Goal: Information Seeking & Learning: Learn about a topic

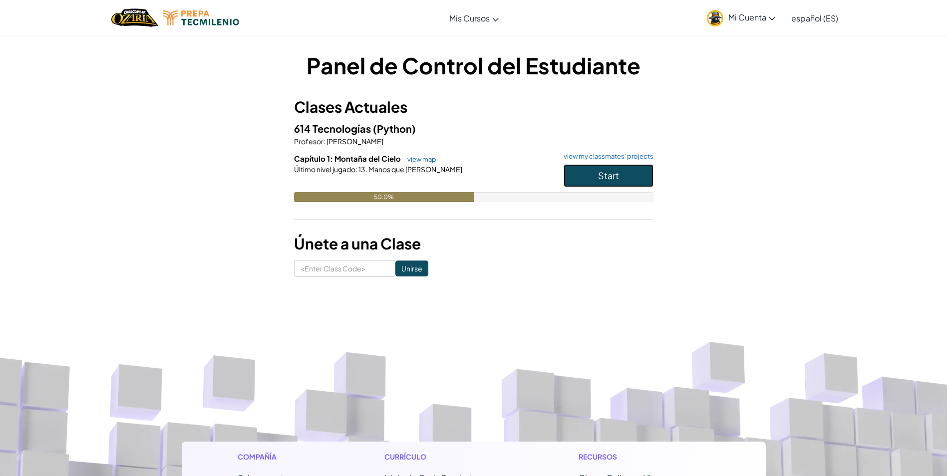
click at [611, 169] on button "Start" at bounding box center [609, 175] width 90 height 23
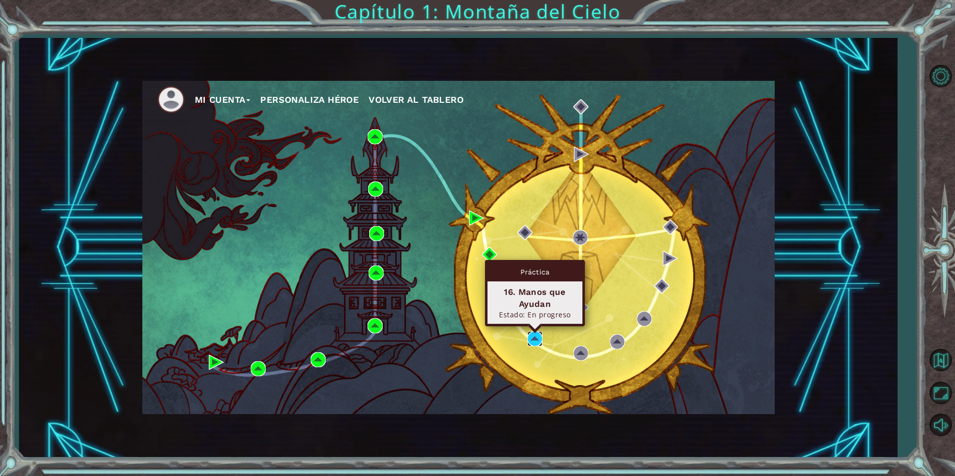
click at [532, 341] on img at bounding box center [534, 339] width 15 height 15
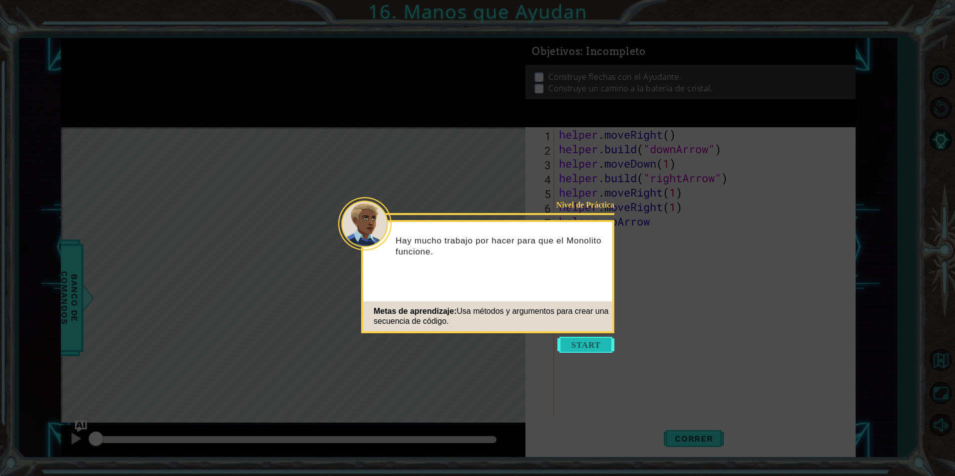
click at [596, 346] on button "Start" at bounding box center [585, 345] width 57 height 16
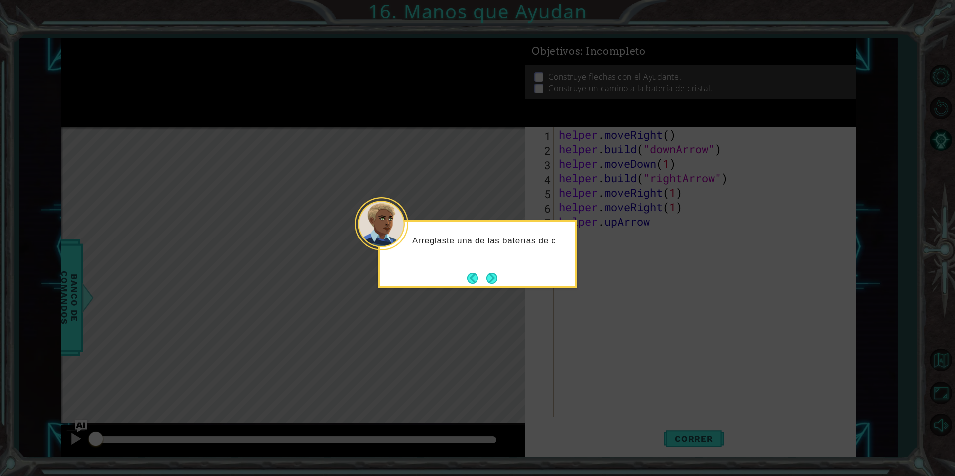
click at [493, 262] on div "Arreglaste una de las baterías de c" at bounding box center [478, 245] width 196 height 39
click at [490, 272] on footer at bounding box center [482, 278] width 30 height 15
click at [489, 277] on button "Next" at bounding box center [491, 279] width 11 height 11
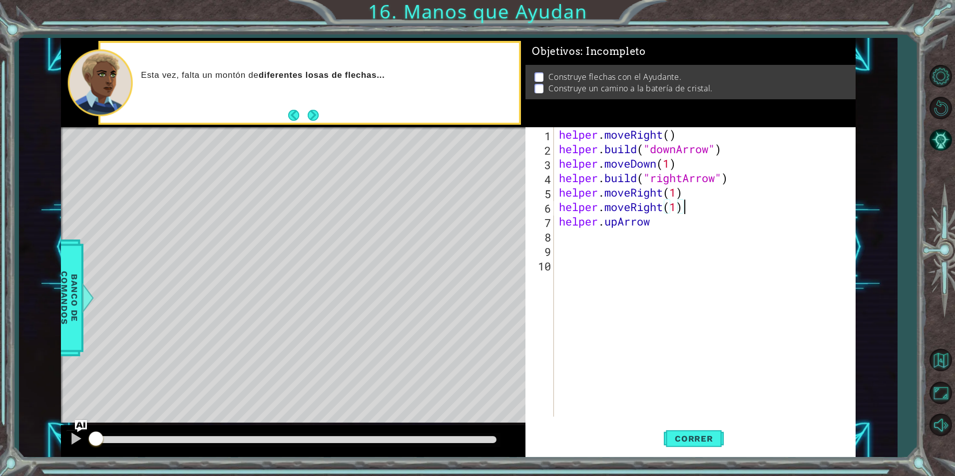
click at [683, 210] on div "helper . moveRight ( ) helper . build ( "downArrow" ) helper . moveDown ( 1 ) h…" at bounding box center [707, 286] width 300 height 319
drag, startPoint x: 683, startPoint y: 210, endPoint x: 690, endPoint y: 236, distance: 26.4
click at [690, 236] on div "helper . moveRight ( ) helper . build ( "downArrow" ) helper . moveDown ( 1 ) h…" at bounding box center [707, 286] width 300 height 319
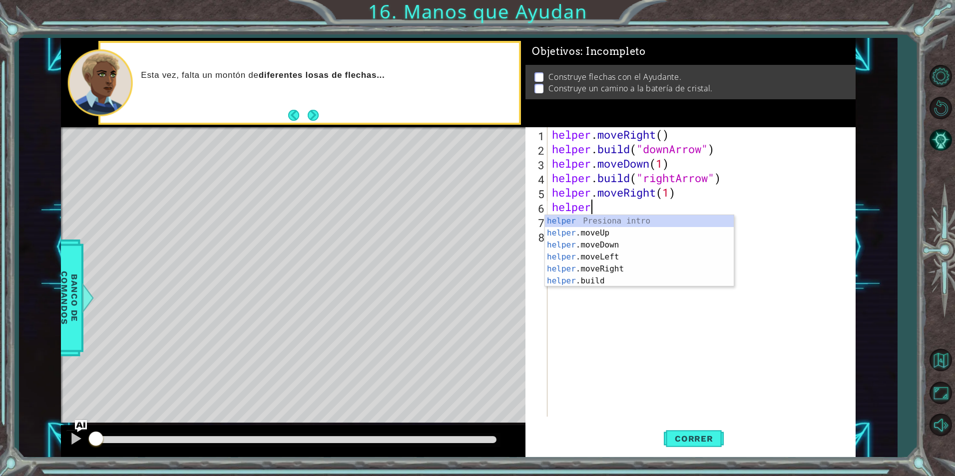
scroll to position [0, 1]
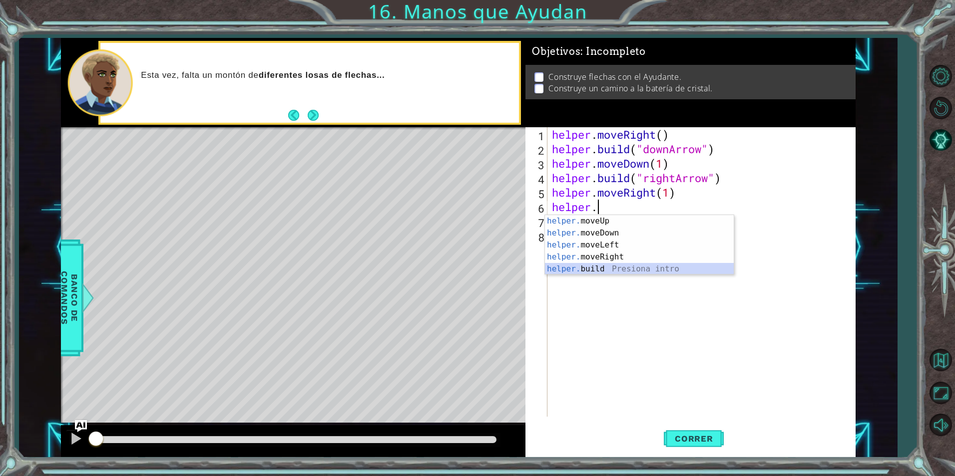
click at [686, 270] on div "helper. moveUp Presiona intro helper. moveDown Presiona intro helper. moveLeft …" at bounding box center [639, 257] width 189 height 84
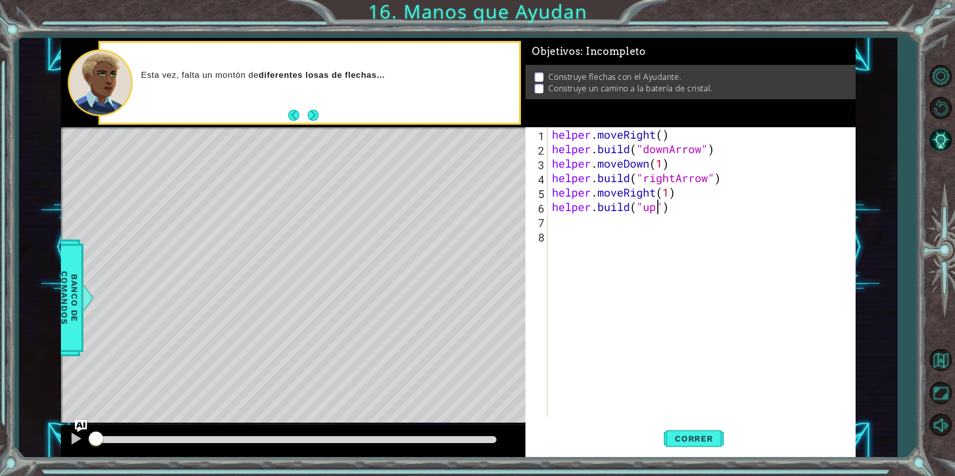
scroll to position [0, 5]
type textarea "helper.build("upArrow")"
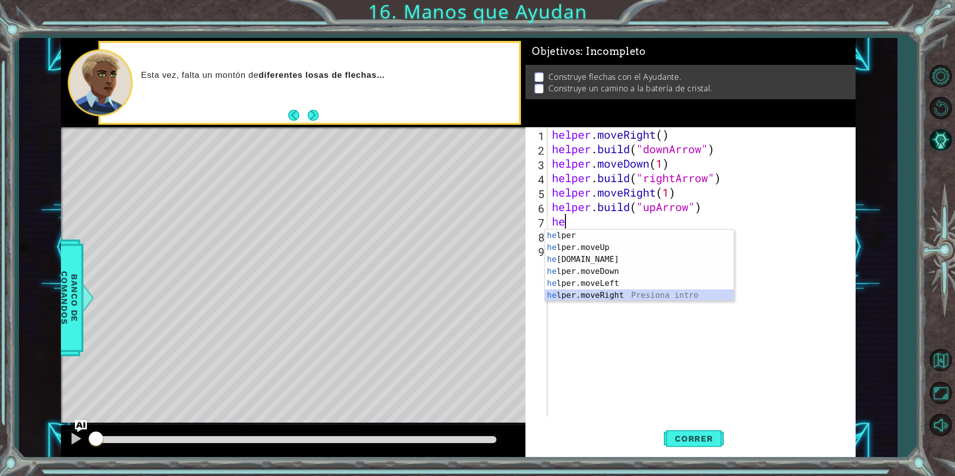
click at [688, 293] on div "he lper Presiona intro he lper.moveUp Presiona intro he lper.build Presiona int…" at bounding box center [639, 278] width 189 height 96
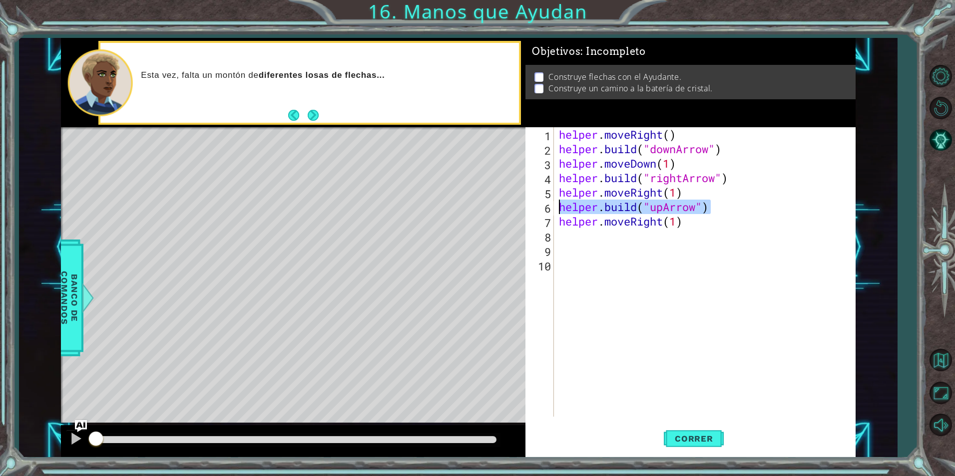
drag, startPoint x: 716, startPoint y: 202, endPoint x: 555, endPoint y: 206, distance: 160.8
click at [555, 206] on div "helper.moveRight(1) 1 2 3 4 5 6 7 8 9 10 helper . moveRight ( ) helper . build …" at bounding box center [688, 272] width 327 height 290
type textarea "helper.build("upArrow")"
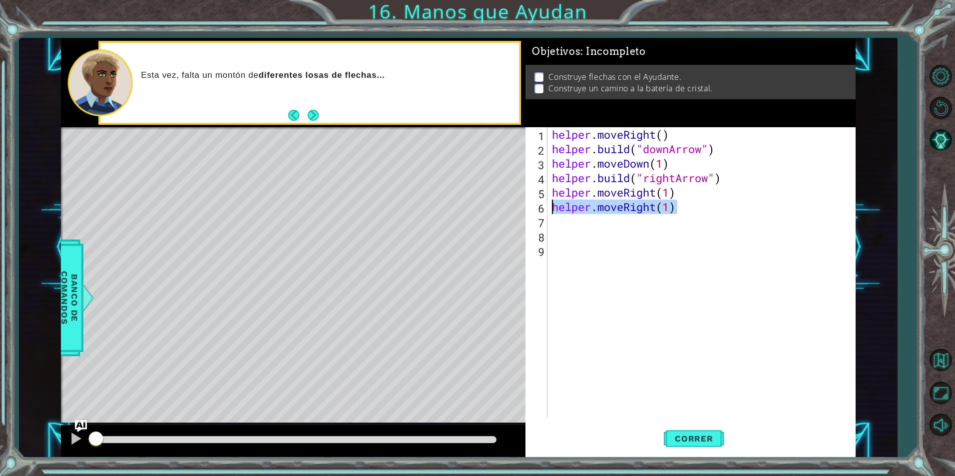
drag, startPoint x: 696, startPoint y: 210, endPoint x: 536, endPoint y: 209, distance: 160.3
click at [536, 209] on div "helper.moveRight(1) 1 2 3 4 5 6 7 8 9 helper . moveRight ( ) helper . build ( "…" at bounding box center [688, 272] width 327 height 290
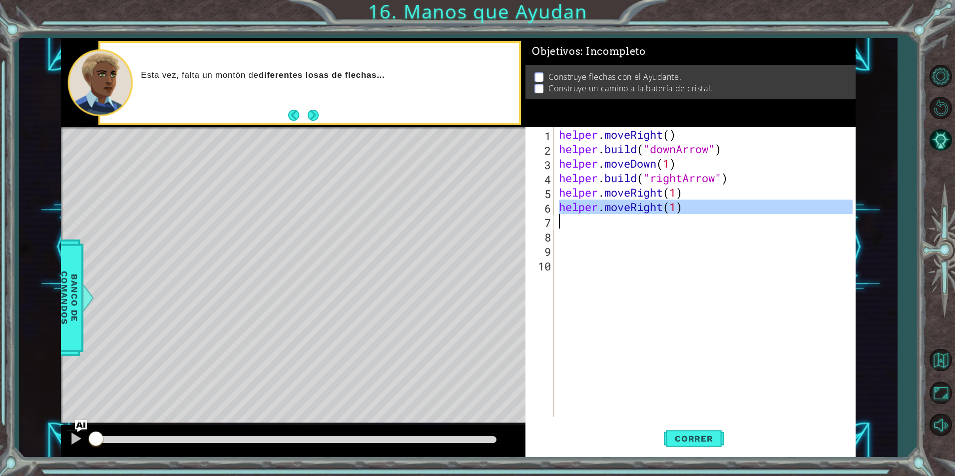
drag, startPoint x: 561, startPoint y: 209, endPoint x: 732, endPoint y: 217, distance: 171.0
click at [732, 217] on div "helper . moveRight ( ) helper . build ( "downArrow" ) helper . moveDown ( 1 ) h…" at bounding box center [707, 286] width 301 height 319
type textarea "helper.moveRight(1)"
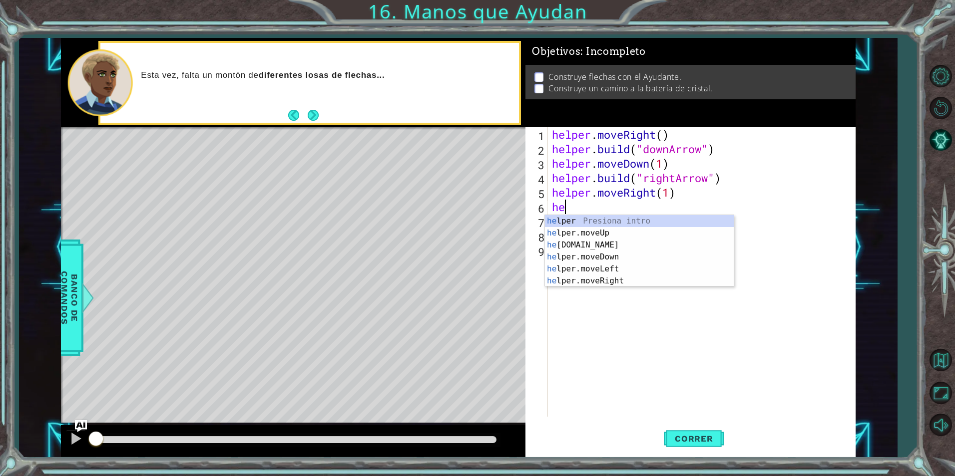
scroll to position [0, 0]
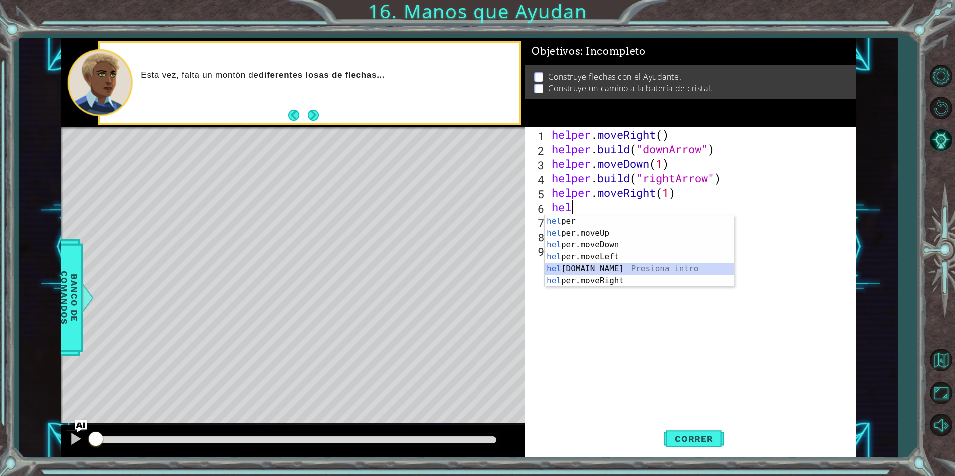
click at [653, 267] on div "hel per Presiona intro hel per.moveUp Presiona intro hel per.moveDown Presiona …" at bounding box center [639, 263] width 189 height 96
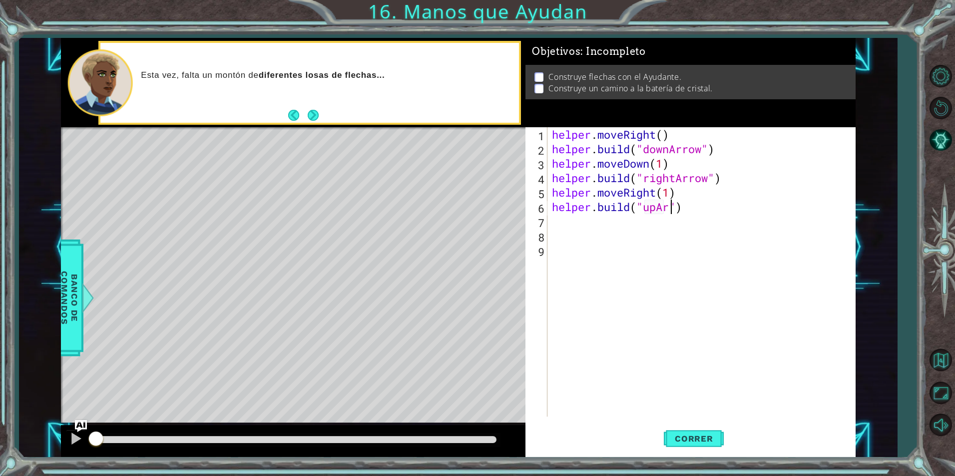
scroll to position [0, 6]
type textarea "helper.build("upArrow")"
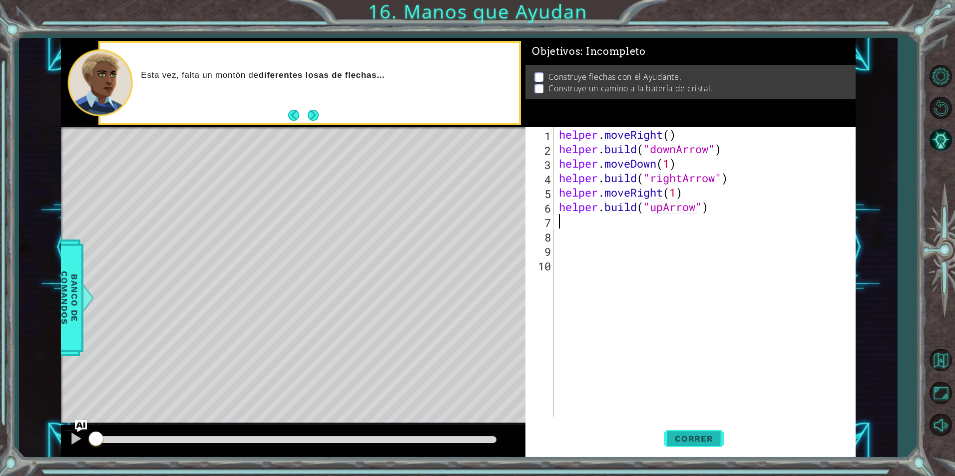
click at [715, 444] on button "Correr" at bounding box center [694, 438] width 60 height 33
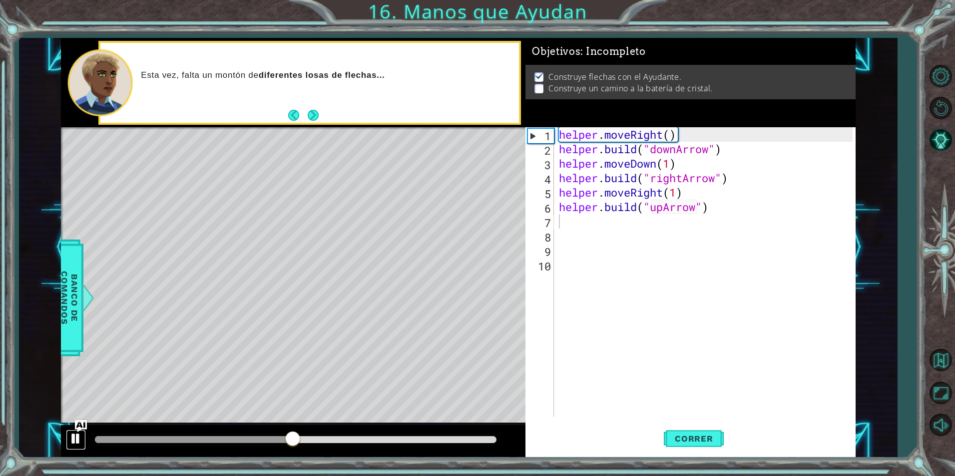
click at [77, 436] on div at bounding box center [75, 438] width 13 height 13
drag, startPoint x: 561, startPoint y: 176, endPoint x: 774, endPoint y: 179, distance: 213.2
click at [774, 179] on div "helper . moveRight ( ) helper . build ( "downArrow" ) helper . moveDown ( 1 ) h…" at bounding box center [707, 286] width 301 height 319
click at [693, 191] on div "helper . moveRight ( ) helper . build ( "downArrow" ) helper . moveDown ( 1 ) h…" at bounding box center [707, 286] width 301 height 319
type textarea "helper.moveRight(1)"
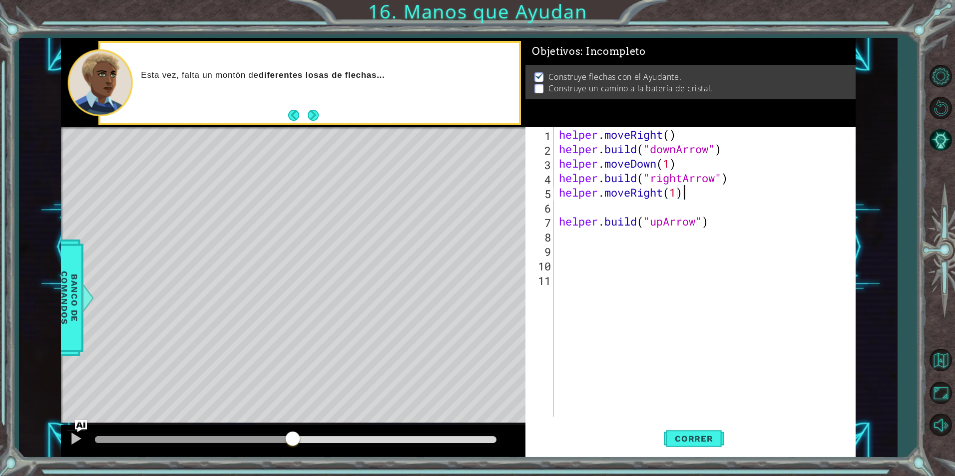
paste textarea "helper.build("rightArrow")"
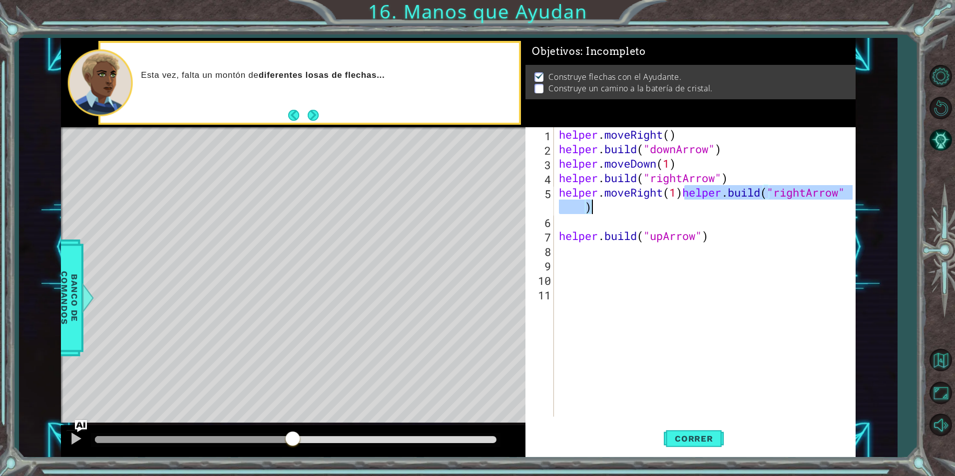
drag, startPoint x: 686, startPoint y: 189, endPoint x: 765, endPoint y: 204, distance: 80.8
click at [765, 204] on div "helper . moveRight ( ) helper . build ( "downArrow" ) helper . moveDown ( 1 ) h…" at bounding box center [707, 286] width 301 height 319
type textarea "helper.moveRight(1)"
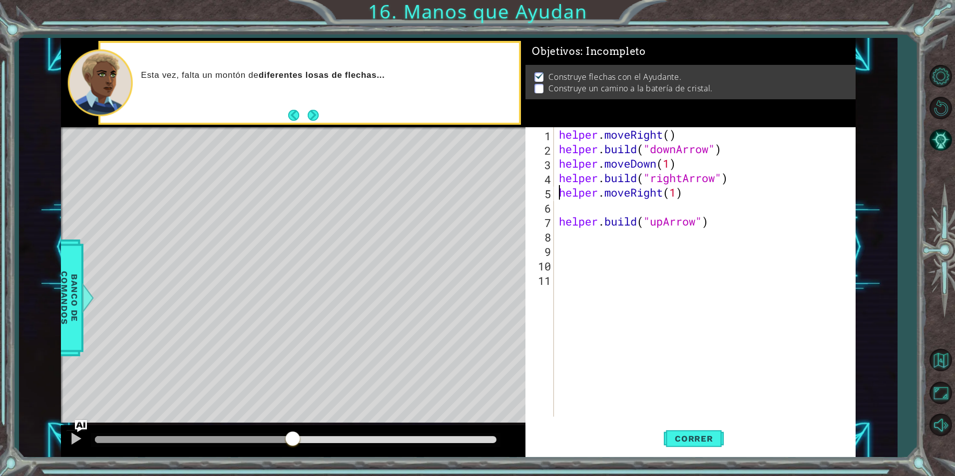
click at [557, 199] on div "helper . moveRight ( ) helper . build ( "downArrow" ) helper . moveDown ( 1 ) h…" at bounding box center [707, 286] width 301 height 319
click at [557, 210] on div "helper . moveRight ( ) helper . build ( "downArrow" ) helper . moveDown ( 1 ) h…" at bounding box center [707, 286] width 301 height 319
paste textarea "helper.build("rightArrow")"
type textarea "helper.build("rightArrow")"
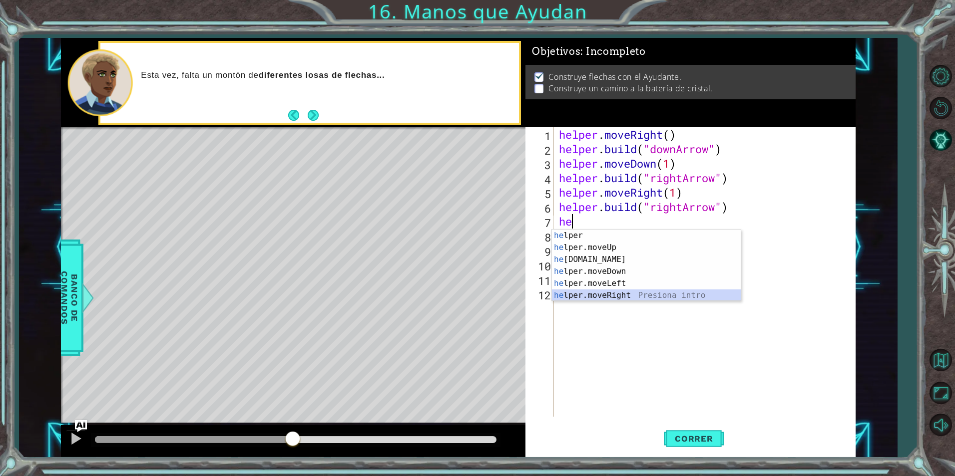
click at [700, 291] on div "he lper Presiona intro he lper.moveUp Presiona intro he lper.build Presiona int…" at bounding box center [646, 278] width 189 height 96
type textarea "helper.moveRight(1)"
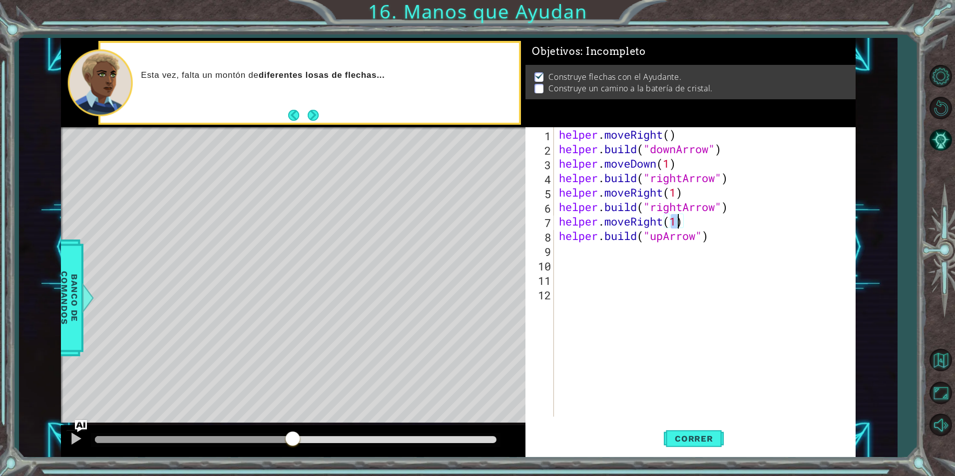
click at [705, 273] on div "helper . moveRight ( ) helper . build ( "downArrow" ) helper . moveDown ( 1 ) h…" at bounding box center [707, 286] width 301 height 319
click at [710, 442] on span "Correr" at bounding box center [694, 439] width 58 height 10
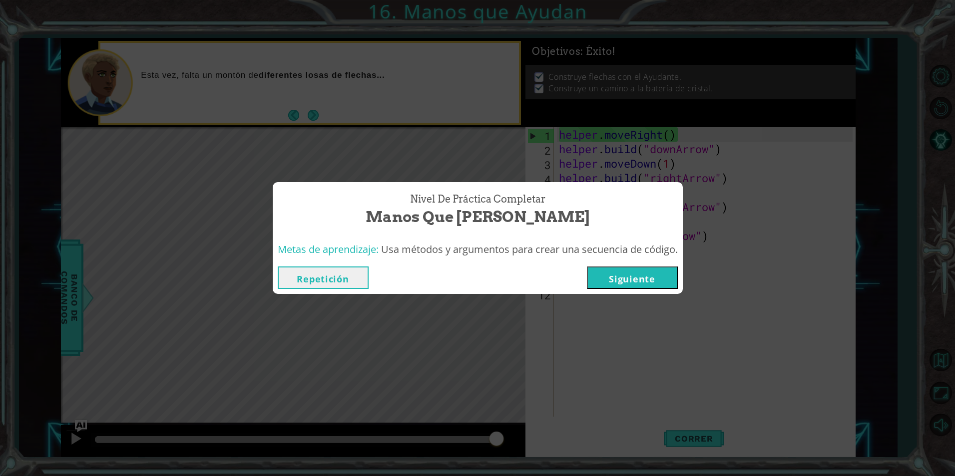
click at [633, 274] on button "Siguiente" at bounding box center [632, 278] width 91 height 22
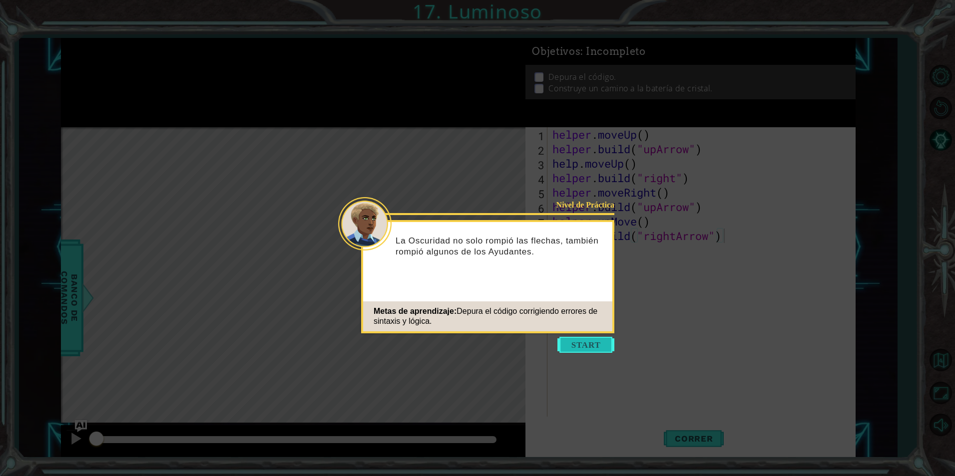
click at [579, 342] on button "Start" at bounding box center [585, 345] width 57 height 16
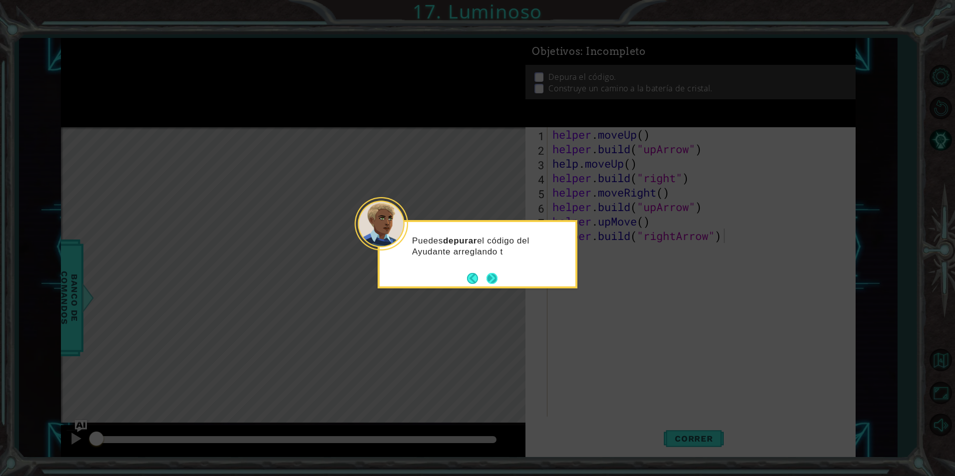
click at [494, 278] on button "Next" at bounding box center [491, 278] width 11 height 11
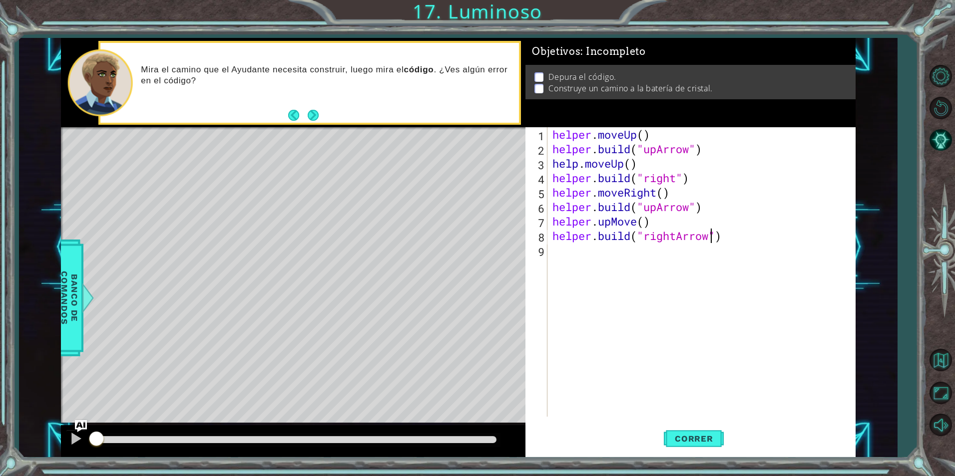
click at [711, 238] on div "helper . moveUp ( ) helper . build ( "upArrow" ) help . moveUp ( ) helper . bui…" at bounding box center [703, 286] width 307 height 319
click at [711, 250] on div "" upArrow" Presiona intro " right" Presiona intro " rightArrow" Presiona intro" at bounding box center [725, 274] width 189 height 60
click at [689, 206] on div "helper . moveUp ( ) helper . build ( "upArrow" ) help . moveUp ( ) helper . bui…" at bounding box center [703, 286] width 307 height 319
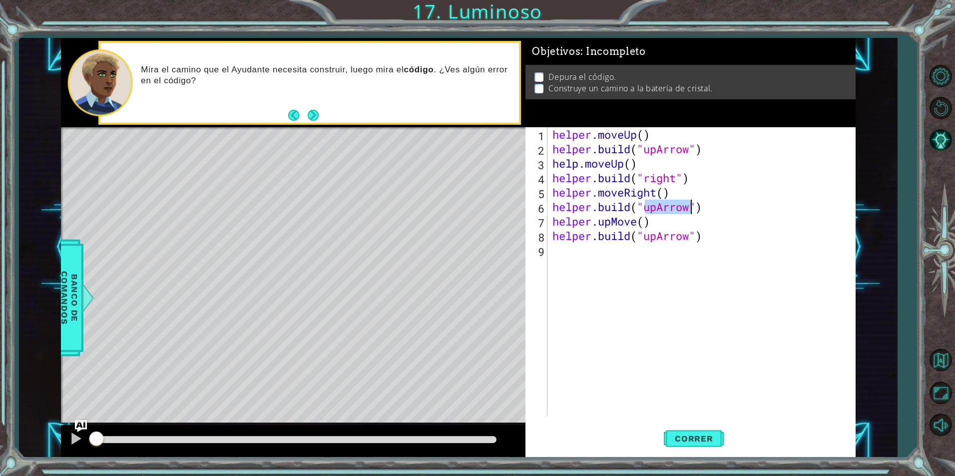
type textarea "helper.build("")"
click at [662, 252] on div "helper . moveUp ( ) helper . build ( "upArrow" ) help . moveUp ( ) helper . bui…" at bounding box center [703, 286] width 307 height 319
click at [644, 206] on div "helper . moveUp ( ) helper . build ( "upArrow" ) help . moveUp ( ) helper . bui…" at bounding box center [703, 286] width 307 height 319
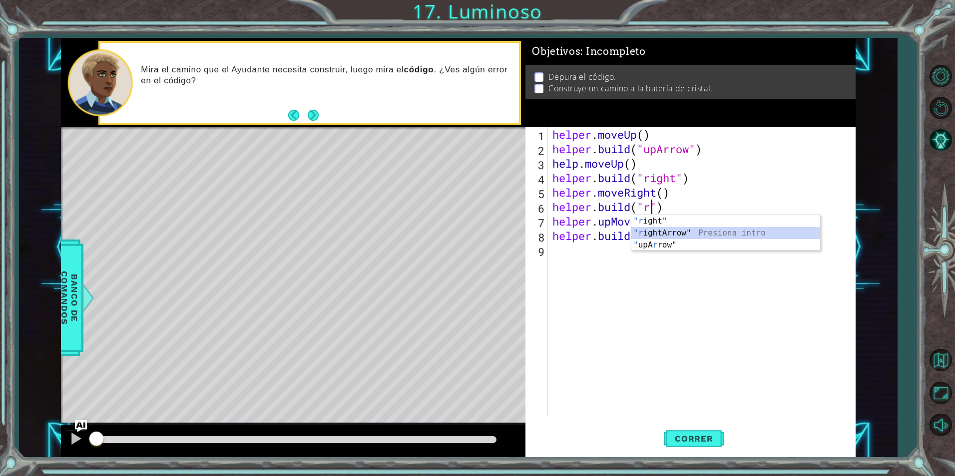
click at [662, 230] on div ""r ight" Presiona intro "r ightArrow" Presiona intro " upA r row" Presiona intro" at bounding box center [725, 245] width 189 height 60
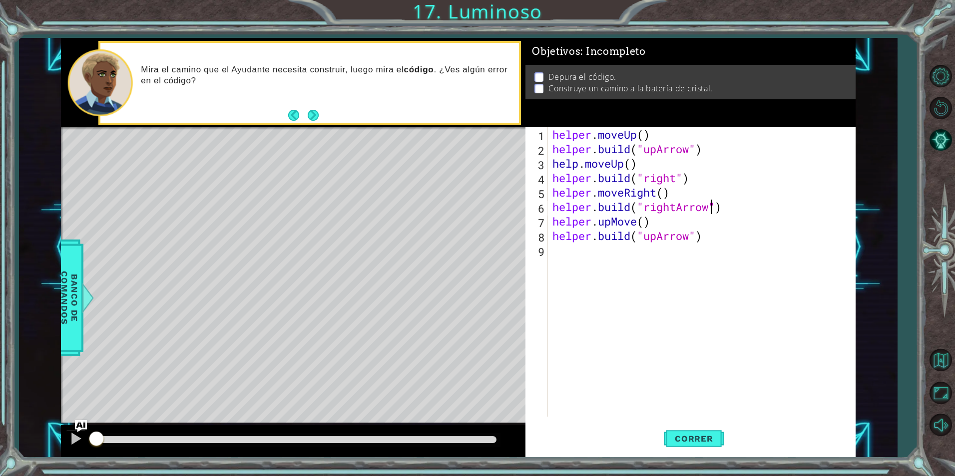
click at [678, 179] on div "helper . moveUp ( ) helper . build ( "upArrow" ) help . moveUp ( ) helper . bui…" at bounding box center [703, 286] width 307 height 319
click at [678, 189] on div ""rightA rrow" Presiona intro" at bounding box center [725, 204] width 189 height 36
click at [645, 137] on div "helper . moveUp ( ) helper . build ( "upArrow" ) help . moveUp ( ) helper . bui…" at bounding box center [703, 286] width 307 height 319
click at [628, 164] on div "helper . moveUp ( 1 ) helper . build ( "upArrow" ) help . moveUp ( ) helper . b…" at bounding box center [703, 286] width 307 height 319
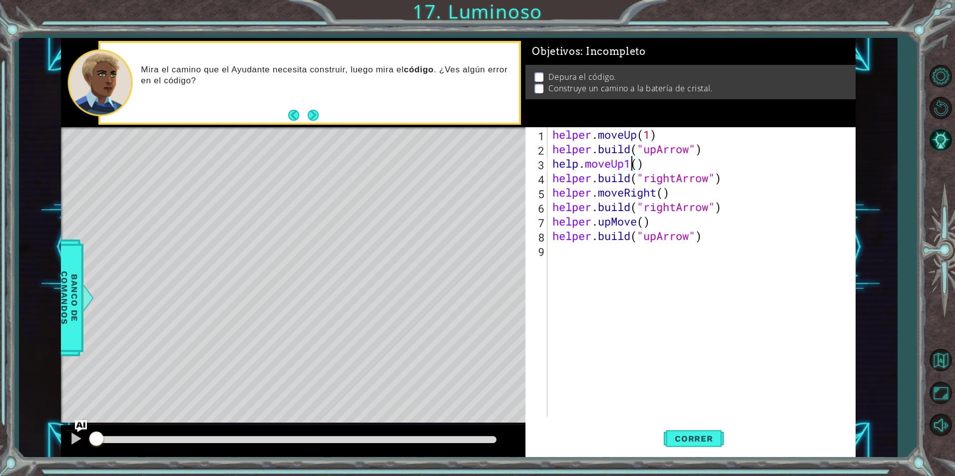
scroll to position [0, 3]
click at [633, 162] on div "helper . moveUp ( 1 ) helper . build ( "upArrow" ) help . moveUp ( ) helper . b…" at bounding box center [703, 286] width 307 height 319
click at [661, 192] on div "helper . moveUp ( 1 ) helper . build ( "upArrow" ) help . moveUp ( 1 ) helper .…" at bounding box center [703, 286] width 307 height 319
click at [663, 191] on div "helper . moveUp ( 1 ) helper . build ( "upArrow" ) help . moveUp ( 1 ) helper .…" at bounding box center [703, 286] width 307 height 319
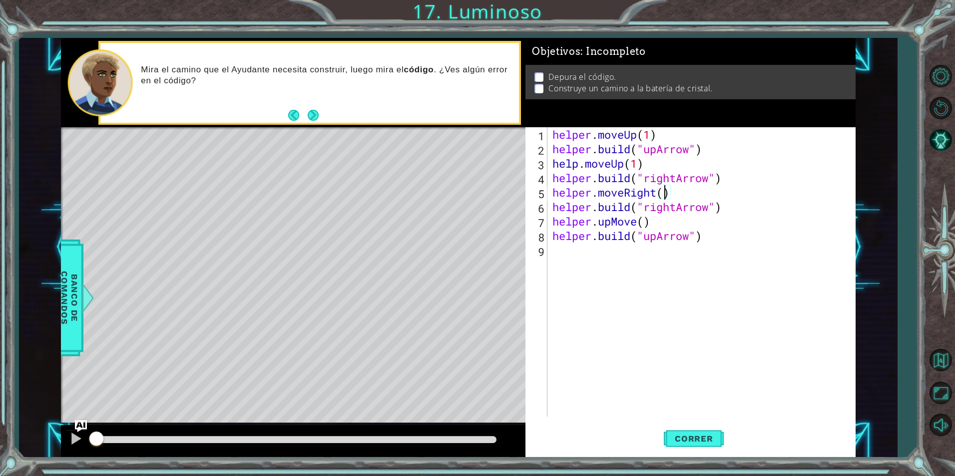
scroll to position [0, 5]
click at [645, 224] on div "helper . moveUp ( 1 ) helper . build ( "upArrow" ) help . moveUp ( 1 ) helper .…" at bounding box center [703, 286] width 307 height 319
drag, startPoint x: 709, startPoint y: 419, endPoint x: 709, endPoint y: 435, distance: 16.5
click at [709, 432] on div "helper.upMove(1) 1 2 3 4 5 6 7 8 9 helper . moveUp ( 1 ) helper . build ( "upAr…" at bounding box center [690, 292] width 330 height 330
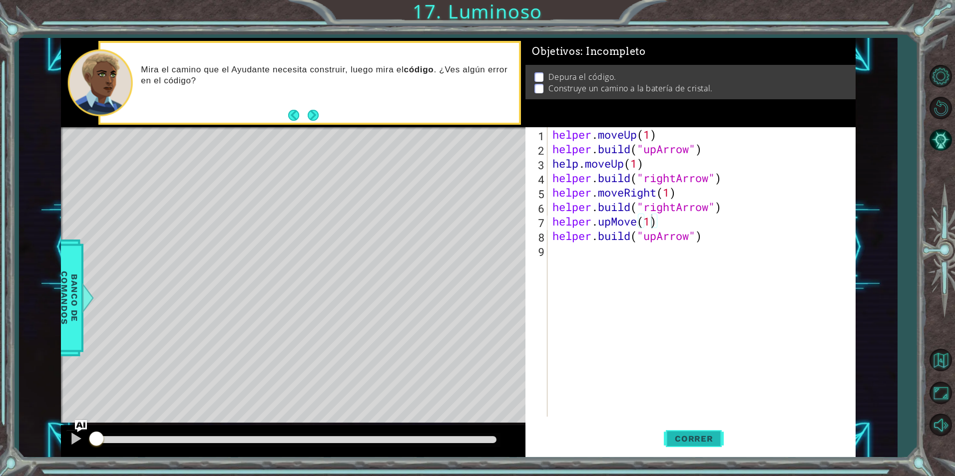
click at [708, 436] on span "Correr" at bounding box center [694, 439] width 58 height 10
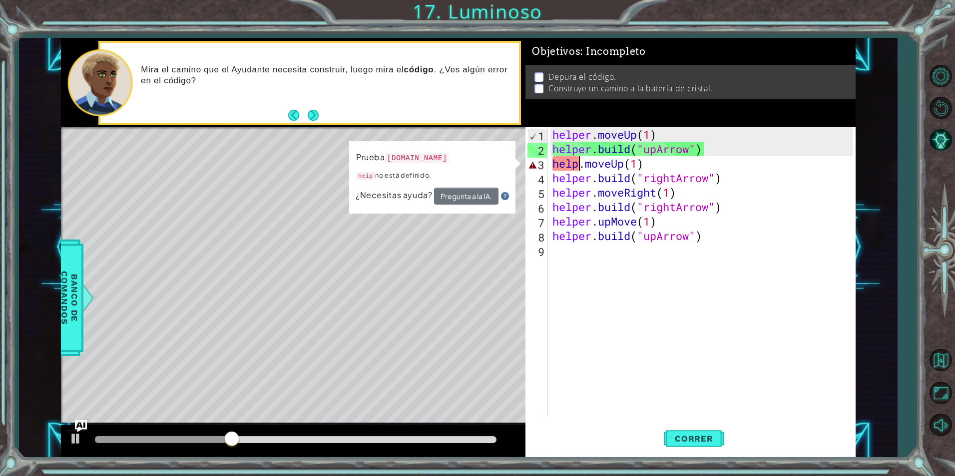
click at [576, 166] on div "helper . moveUp ( 1 ) helper . build ( "upArrow" ) help . moveUp ( 1 ) helper .…" at bounding box center [703, 286] width 307 height 319
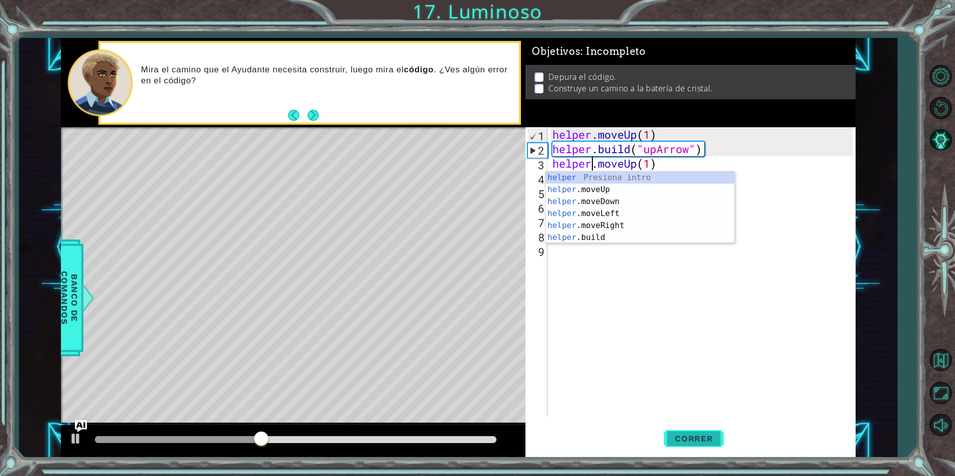
click at [710, 434] on span "Correr" at bounding box center [694, 439] width 58 height 10
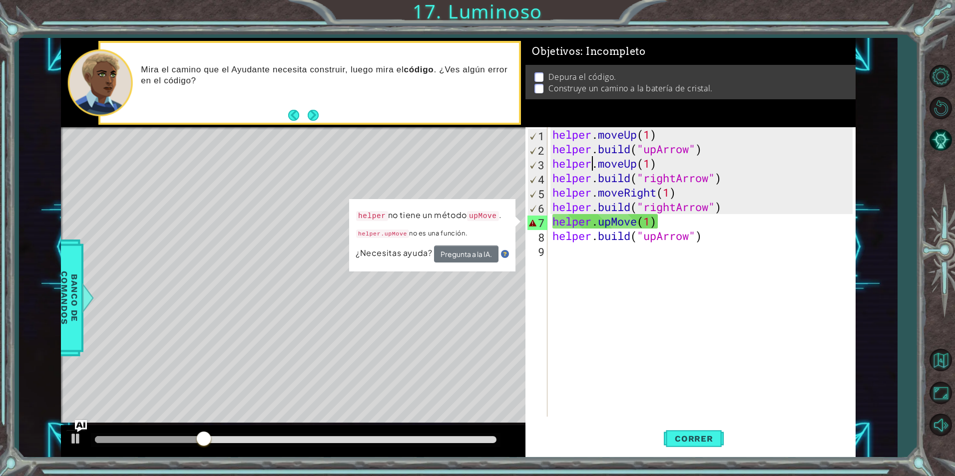
click at [635, 226] on div "helper . moveUp ( 1 ) helper . build ( "upArrow" ) helper . moveUp ( 1 ) helper…" at bounding box center [703, 286] width 307 height 319
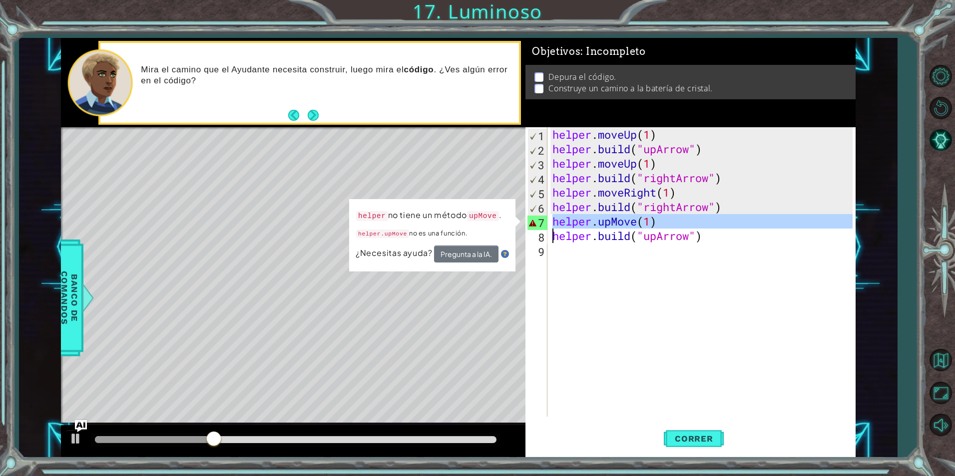
click at [635, 226] on div "helper . moveUp ( 1 ) helper . build ( "upArrow" ) helper . moveUp ( 1 ) helper…" at bounding box center [703, 286] width 307 height 319
click at [635, 226] on div "helper . moveUp ( 1 ) helper . build ( "upArrow" ) helper . moveUp ( 1 ) helper…" at bounding box center [701, 272] width 302 height 290
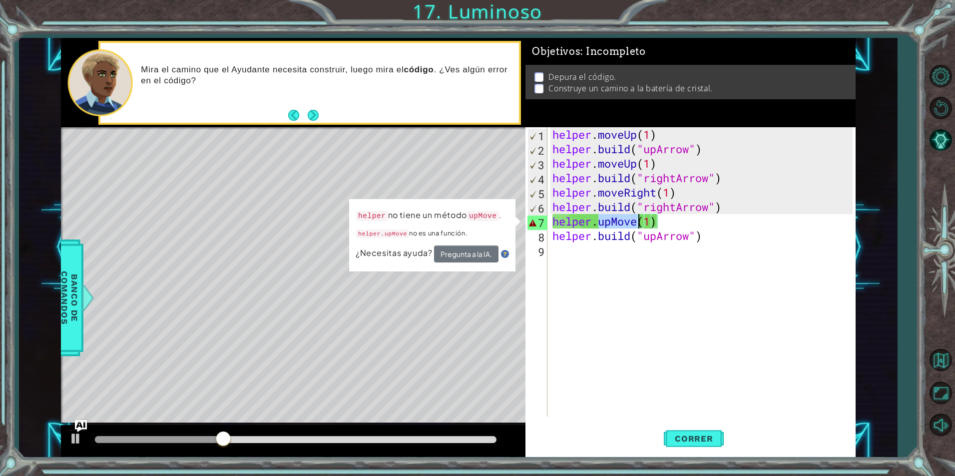
click at [635, 226] on div "helper . moveUp ( 1 ) helper . build ( "upArrow" ) helper . moveUp ( 1 ) helper…" at bounding box center [703, 286] width 307 height 319
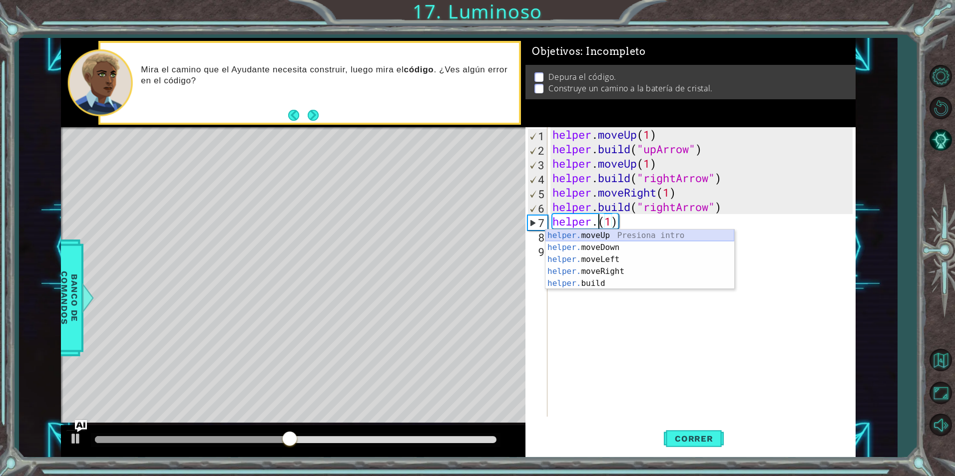
click at [611, 237] on div "helper. moveUp Presiona intro helper. moveDown Presiona intro helper. moveLeft …" at bounding box center [639, 272] width 189 height 84
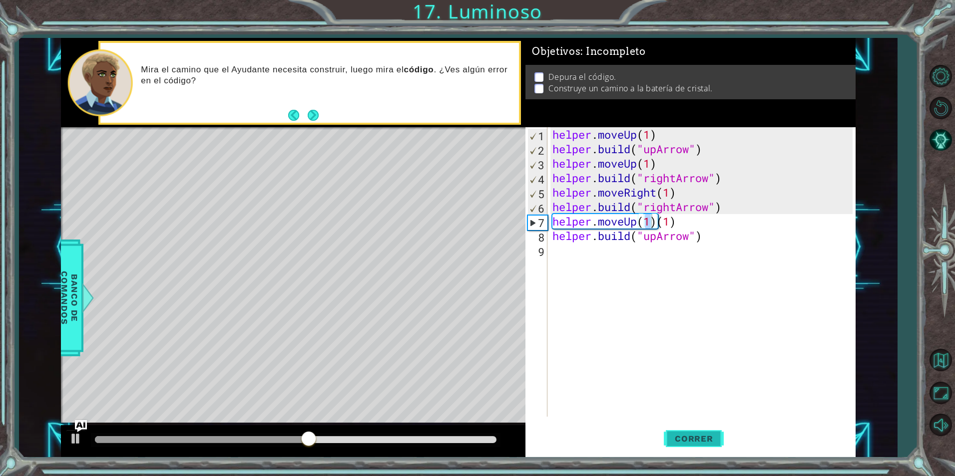
click at [686, 426] on button "Correr" at bounding box center [694, 438] width 60 height 33
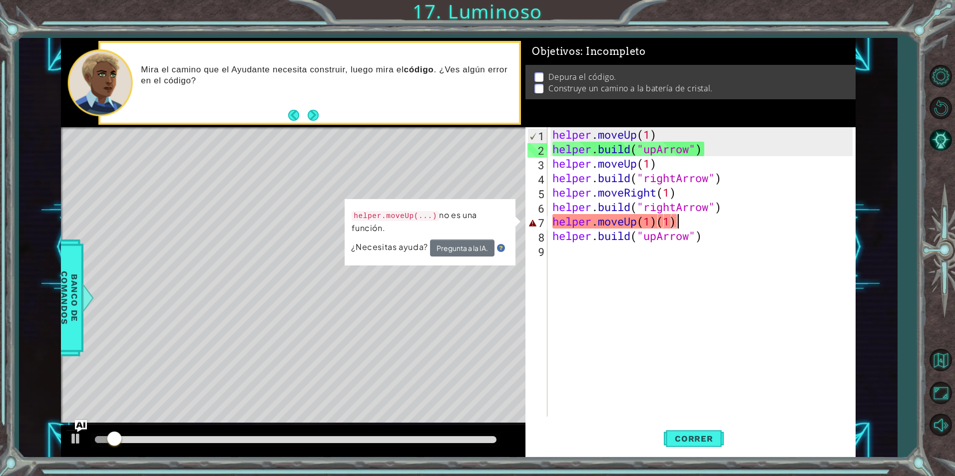
click at [702, 220] on div "helper . moveUp ( 1 ) helper . build ( "upArrow" ) helper . moveUp ( 1 ) helper…" at bounding box center [703, 286] width 307 height 319
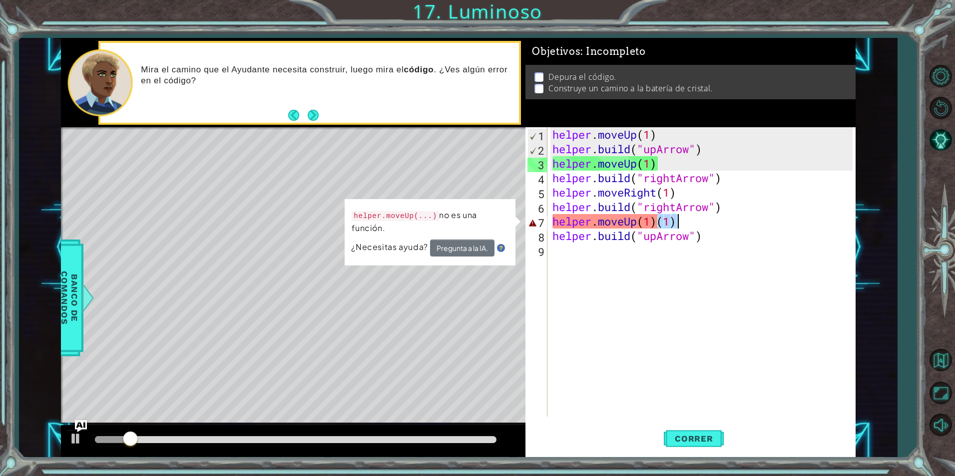
type textarea "helper.moveUp(1)"
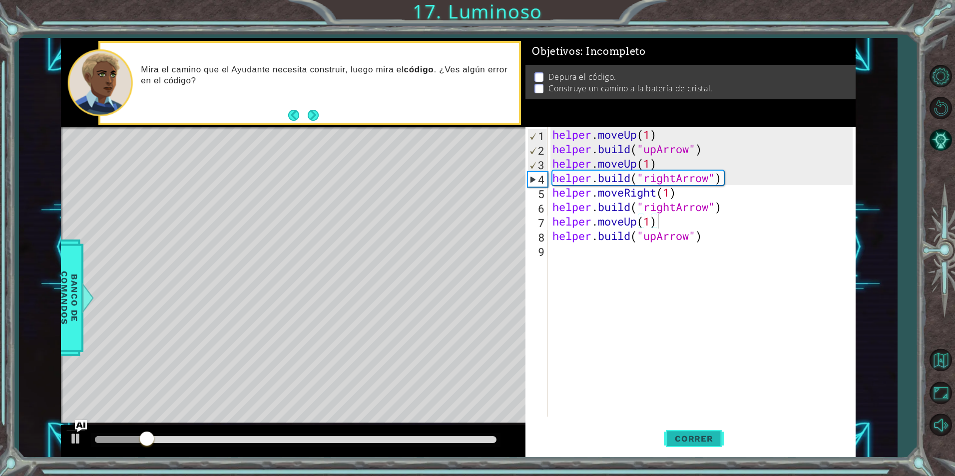
click at [700, 434] on span "Correr" at bounding box center [694, 439] width 58 height 10
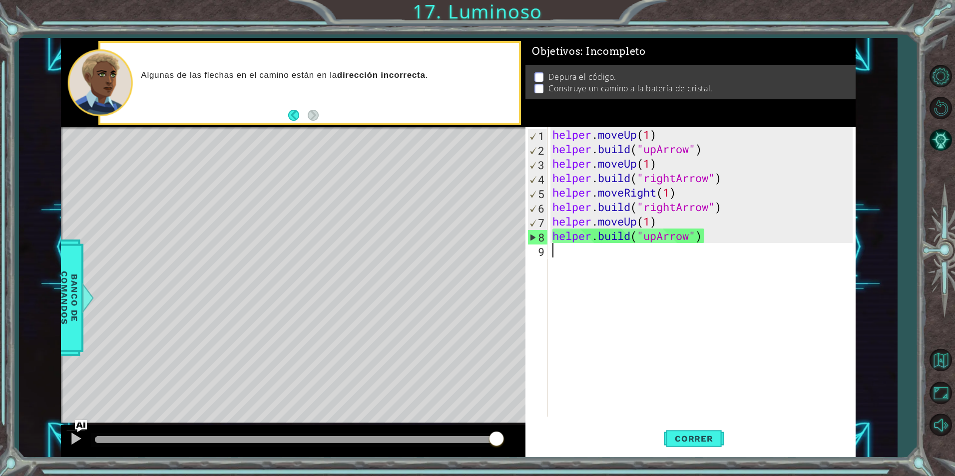
click at [592, 303] on div "helper . moveUp ( 1 ) helper . build ( "upArrow" ) helper . moveUp ( 1 ) helper…" at bounding box center [703, 286] width 307 height 319
click at [538, 78] on p at bounding box center [538, 76] width 9 height 9
click at [534, 72] on p at bounding box center [538, 76] width 9 height 9
click at [540, 86] on p at bounding box center [538, 88] width 9 height 9
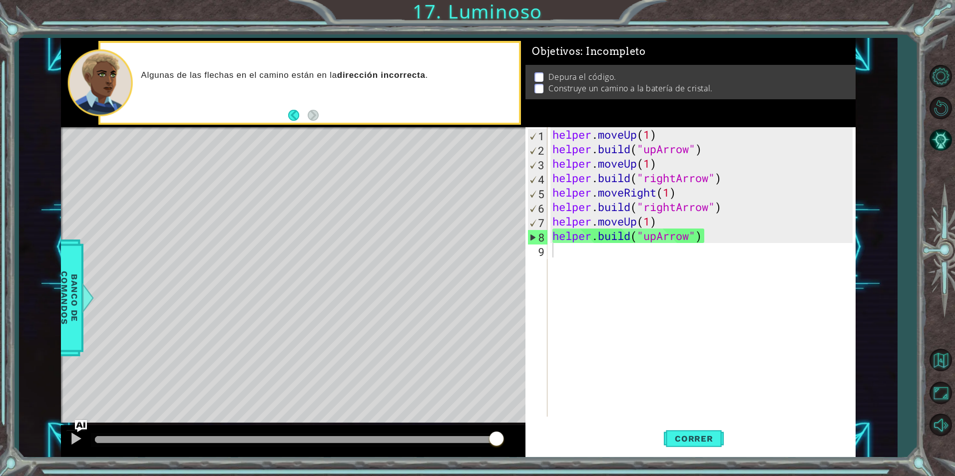
type textarea "helper.build("rightArrow")"
drag, startPoint x: 554, startPoint y: 206, endPoint x: 723, endPoint y: 212, distance: 169.4
click at [723, 212] on div "helper . moveUp ( 1 ) helper . build ( "upArrow" ) helper . moveUp ( 1 ) helper…" at bounding box center [703, 286] width 307 height 319
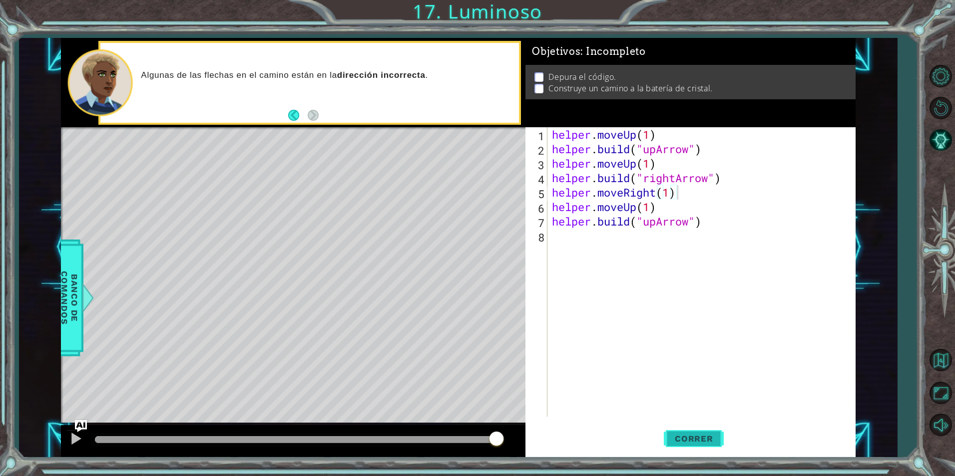
click at [717, 436] on span "Correr" at bounding box center [694, 439] width 58 height 10
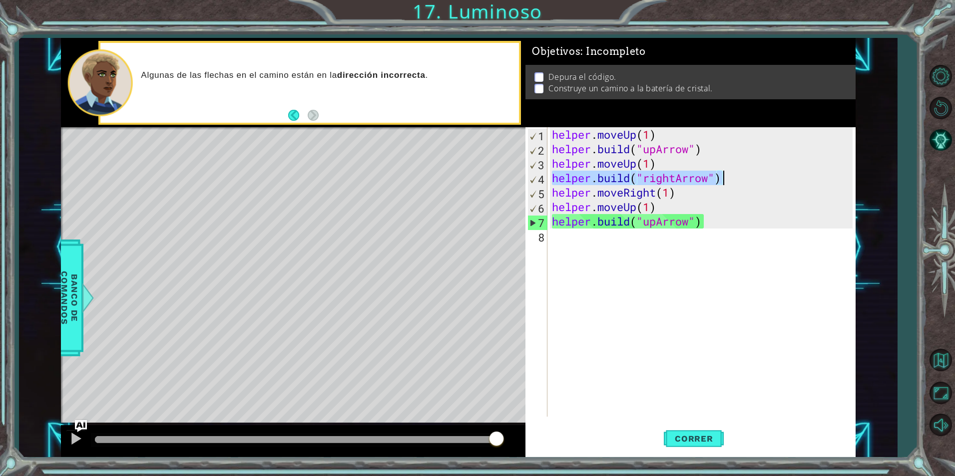
drag, startPoint x: 551, startPoint y: 179, endPoint x: 732, endPoint y: 183, distance: 181.3
click at [732, 183] on div "helper . moveUp ( 1 ) helper . build ( "upArrow" ) helper . moveUp ( 1 ) helper…" at bounding box center [703, 286] width 307 height 319
click at [689, 203] on div "helper . moveUp ( 1 ) helper . build ( "upArrow" ) helper . moveUp ( 1 ) helper…" at bounding box center [703, 286] width 307 height 319
click at [555, 195] on div "helper . moveUp ( 1 ) helper . build ( "upArrow" ) helper . moveUp ( 1 ) helper…" at bounding box center [703, 286] width 307 height 319
click at [693, 188] on div "helper . moveUp ( 1 ) helper . build ( "upArrow" ) helper . moveUp ( 1 ) helper…" at bounding box center [703, 286] width 307 height 319
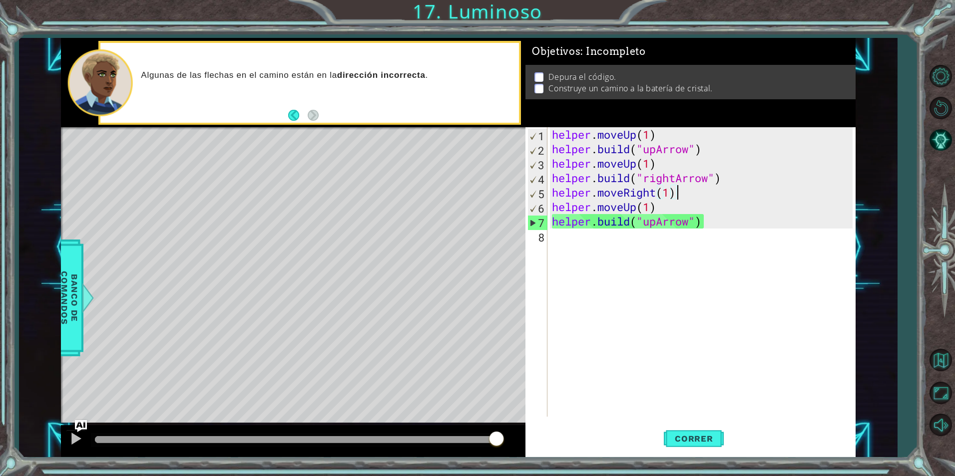
type textarea "helper.moveRight(1"
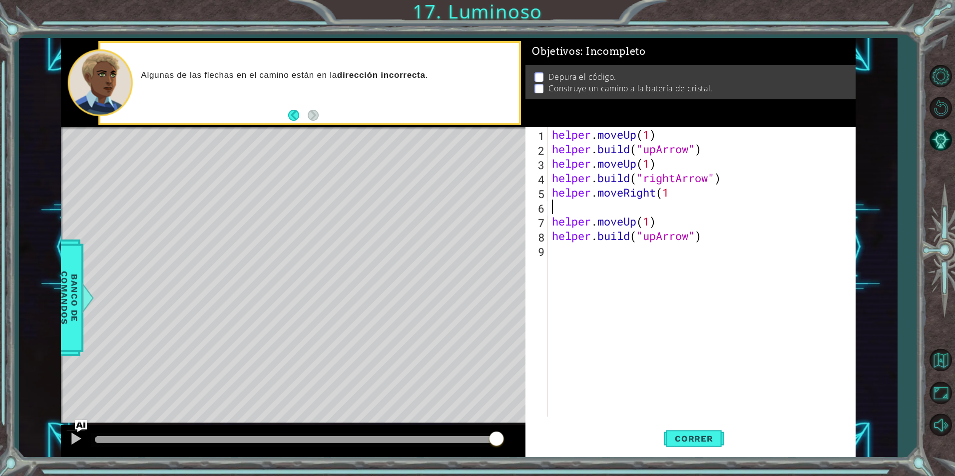
type textarea "helper.moveUp(1)"
drag, startPoint x: 635, startPoint y: 218, endPoint x: 564, endPoint y: 207, distance: 71.7
click at [564, 207] on div "helper . moveUp ( 1 ) helper . build ( "upArrow" ) helper . moveUp ( 1 ) helper…" at bounding box center [703, 286] width 307 height 319
paste textarea "helper.build("rightArrow")"
click at [688, 240] on div "helper . moveUp ( 1 ) helper . build ( "upArrow" ) helper . moveUp ( 1 ) helper…" at bounding box center [703, 286] width 307 height 319
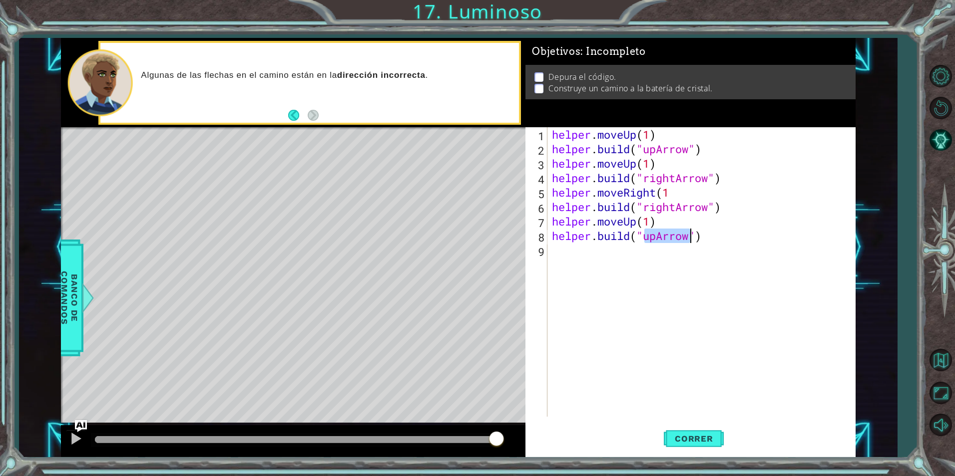
click at [688, 240] on div "helper . moveUp ( 1 ) helper . build ( "upArrow" ) helper . moveUp ( 1 ) helper…" at bounding box center [703, 286] width 307 height 319
click at [705, 250] on div ""r ightArrow" Presiona intro " upA r row" Presiona intro" at bounding box center [725, 268] width 189 height 48
click at [704, 209] on div "helper . moveUp ( 1 ) helper . build ( "upArrow" ) helper . moveUp ( 1 ) helper…" at bounding box center [703, 286] width 307 height 319
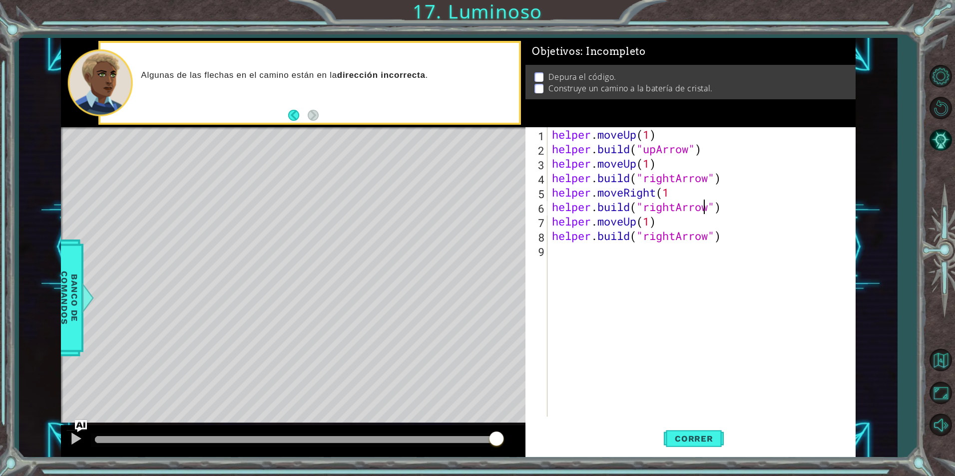
click at [706, 208] on div "helper . moveUp ( 1 ) helper . build ( "upArrow" ) helper . moveUp ( 1 ) helper…" at bounding box center [703, 286] width 307 height 319
click at [673, 228] on div "helper . moveUp ( 1 ) helper . build ( "upArrow" ) helper . moveUp ( 1 ) helper…" at bounding box center [703, 286] width 307 height 319
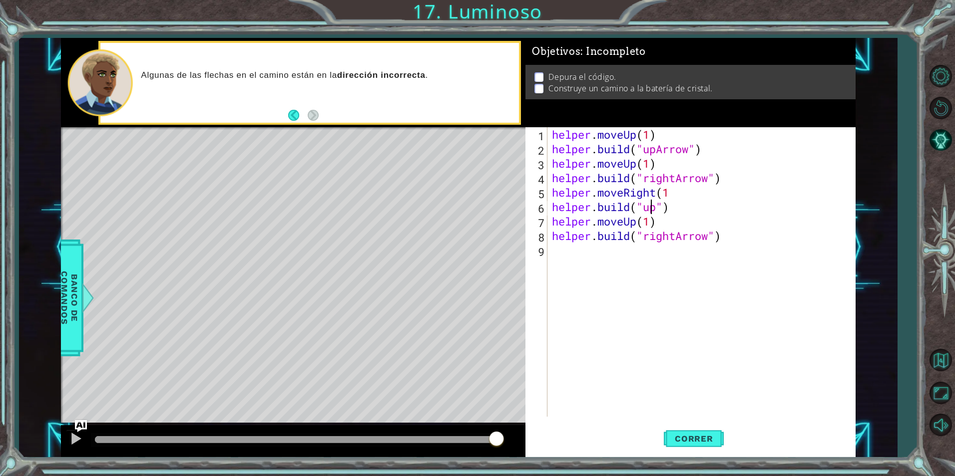
click at [654, 208] on div "helper . moveUp ( 1 ) helper . build ( "upArrow" ) helper . moveUp ( 1 ) helper…" at bounding box center [703, 286] width 307 height 319
click at [657, 207] on div "helper . moveUp ( 1 ) helper . build ( "upArrow" ) helper . moveUp ( 1 ) helper…" at bounding box center [703, 286] width 307 height 319
click at [682, 221] on div ""upA rrow" Presiona intro" at bounding box center [725, 233] width 189 height 36
click at [686, 424] on button "Correr" at bounding box center [694, 438] width 60 height 33
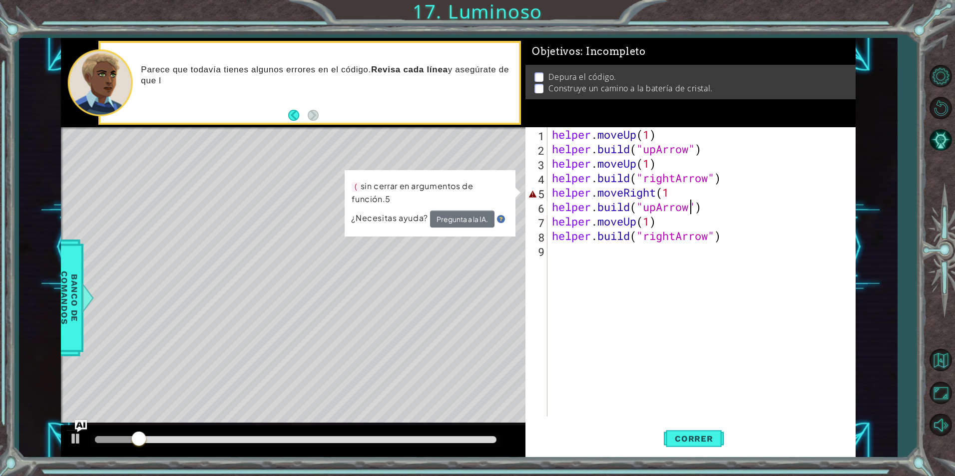
click at [672, 192] on div "helper . moveUp ( 1 ) helper . build ( "upArrow" ) helper . moveUp ( 1 ) helper…" at bounding box center [703, 286] width 307 height 319
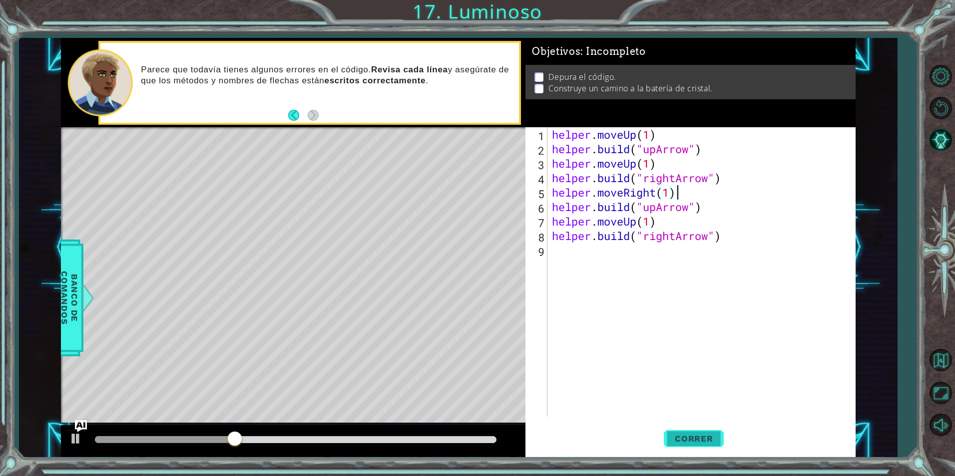
type textarea "helper.moveRight(1)"
click at [694, 444] on button "Correr" at bounding box center [694, 438] width 60 height 33
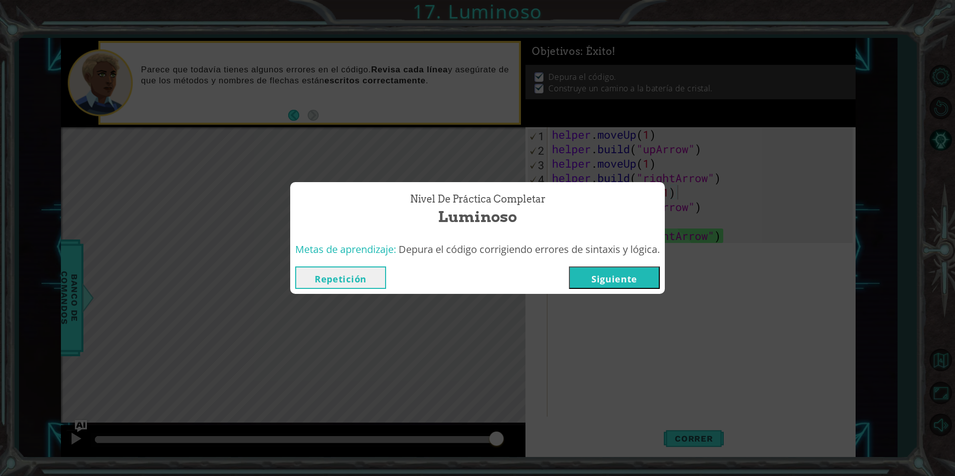
click at [645, 289] on button "Siguiente" at bounding box center [614, 278] width 91 height 22
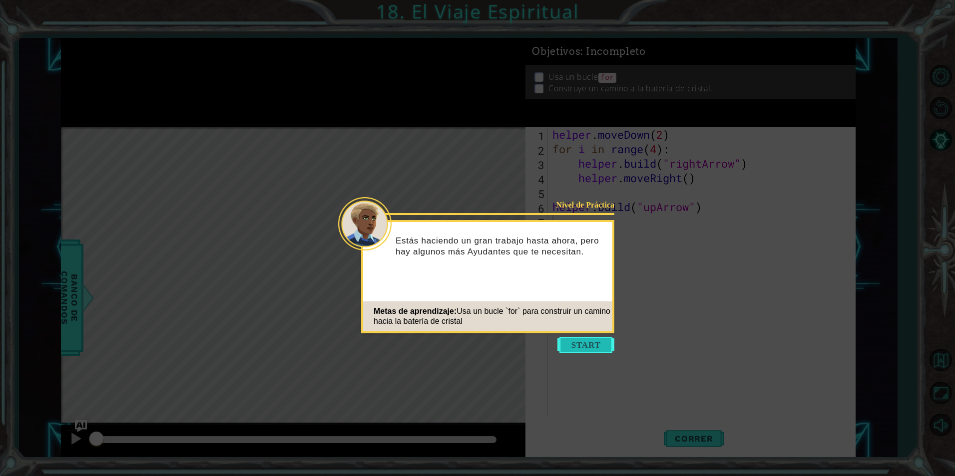
click at [610, 343] on button "Start" at bounding box center [585, 345] width 57 height 16
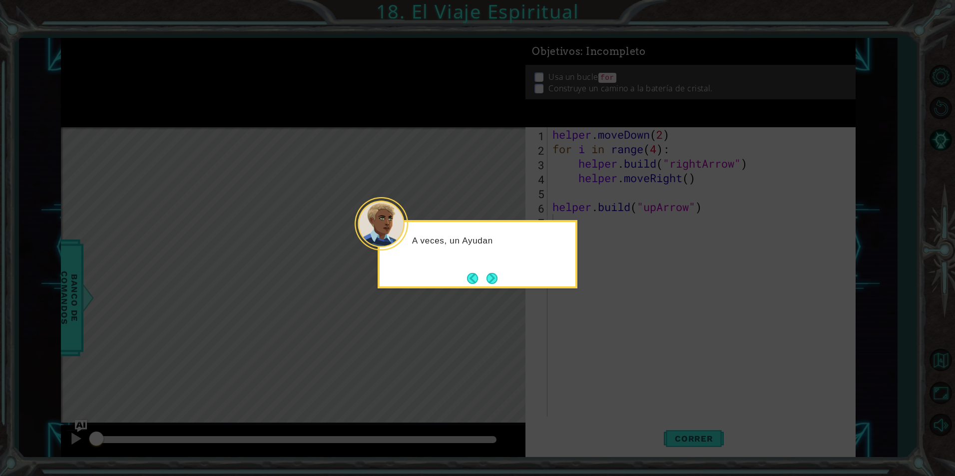
click at [501, 280] on div "A veces, un Ayudan" at bounding box center [478, 254] width 200 height 68
click at [501, 280] on div "A veces, un Ayudante nec" at bounding box center [478, 254] width 200 height 68
click at [496, 274] on button "Next" at bounding box center [491, 278] width 11 height 11
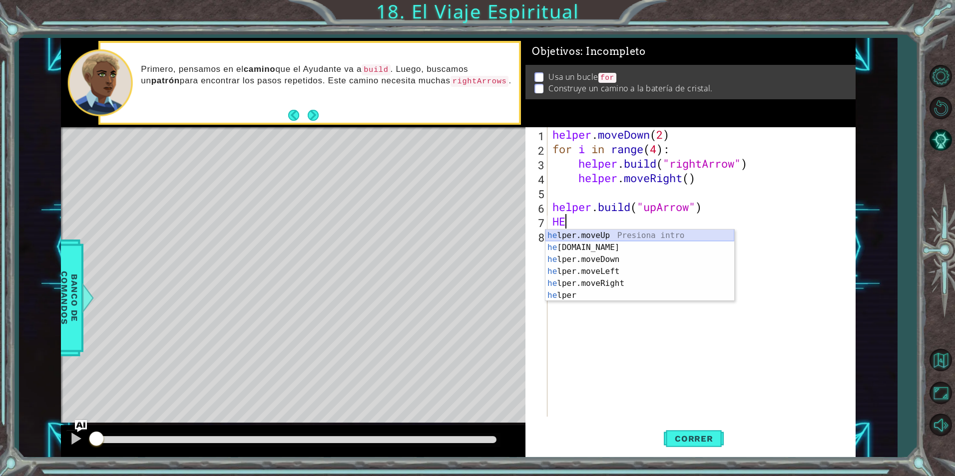
click at [612, 234] on div "he lper.moveUp Presiona intro he lper.build Presiona intro he lper.moveDown Pre…" at bounding box center [639, 278] width 189 height 96
type textarea "helper.moveUp(1)"
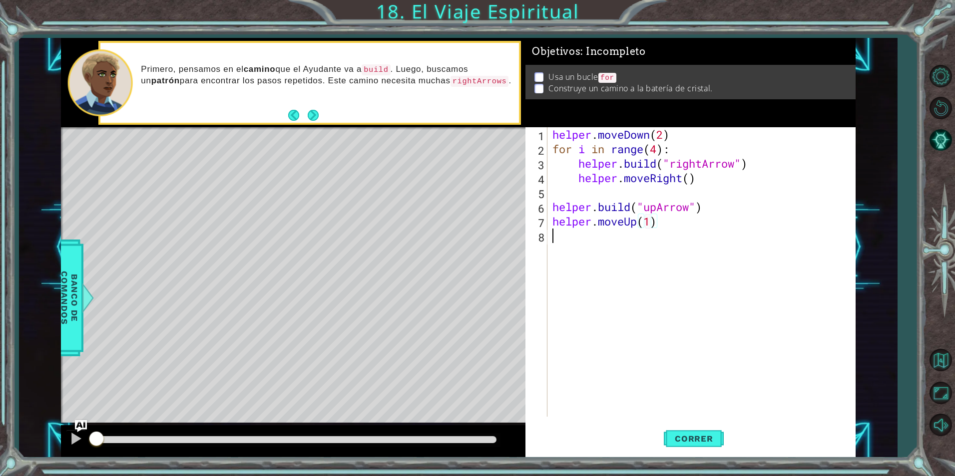
click at [602, 234] on div "helper . moveDown ( 2 ) for i in range ( 4 ) : helper . build ( "rightArrow" ) …" at bounding box center [703, 286] width 307 height 319
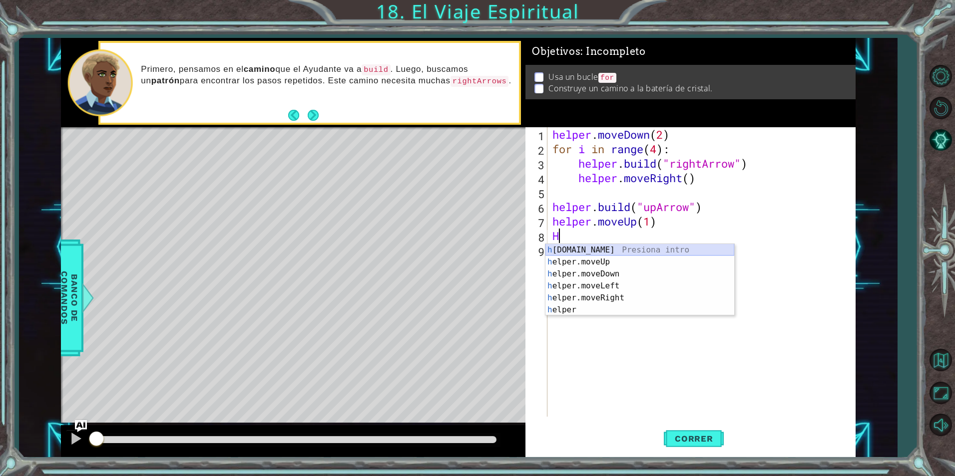
click at [622, 246] on div "h elper.build Presiona intro h elper.moveUp Presiona intro h elper.moveDown Pre…" at bounding box center [639, 292] width 189 height 96
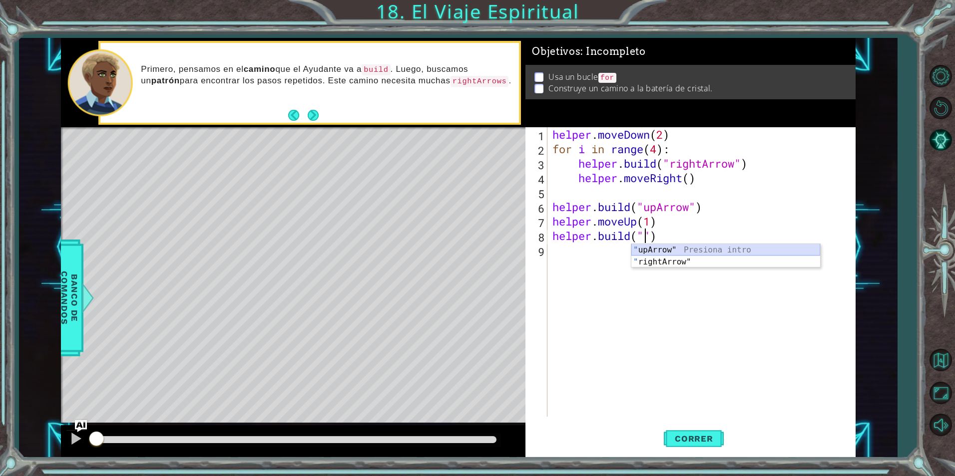
click at [700, 245] on div "" upArrow" Presiona intro " rightArrow" Presiona intro" at bounding box center [725, 268] width 189 height 48
type textarea "helper.build("upArrow")"
click at [590, 383] on div "helper . moveDown ( 2 ) for i in range ( 4 ) : helper . build ( "rightArrow" ) …" at bounding box center [703, 286] width 307 height 319
click at [677, 437] on span "Correr" at bounding box center [694, 439] width 58 height 10
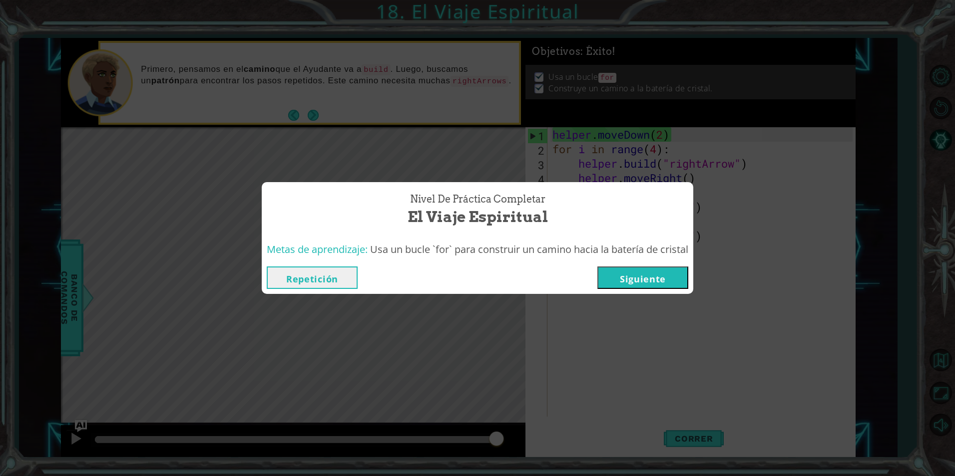
click at [677, 277] on button "Siguiente" at bounding box center [642, 278] width 91 height 22
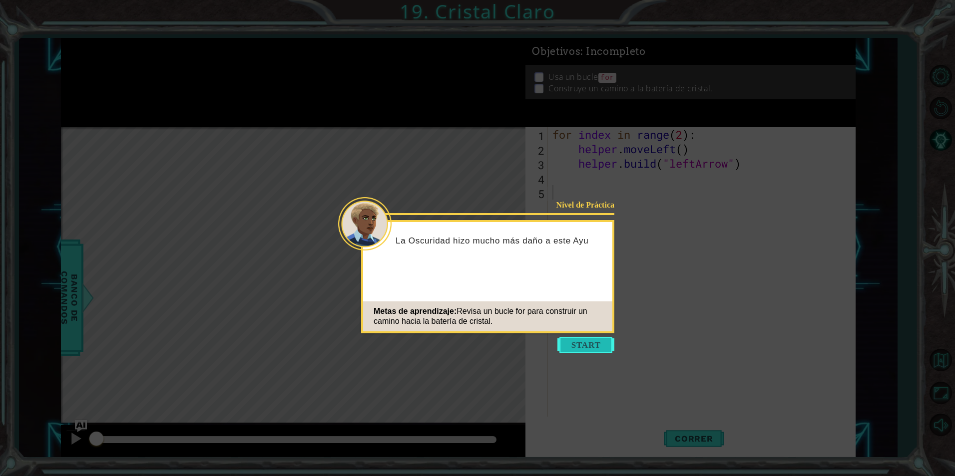
click at [582, 348] on button "Start" at bounding box center [585, 345] width 57 height 16
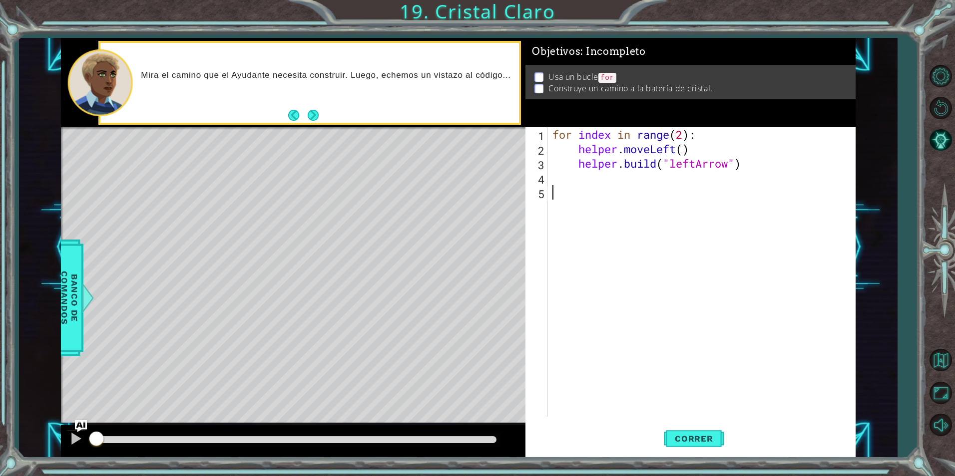
click at [551, 182] on div "for index in range ( 2 ) : helper . moveLeft ( ) helper . build ( "leftArrow" )" at bounding box center [703, 286] width 307 height 319
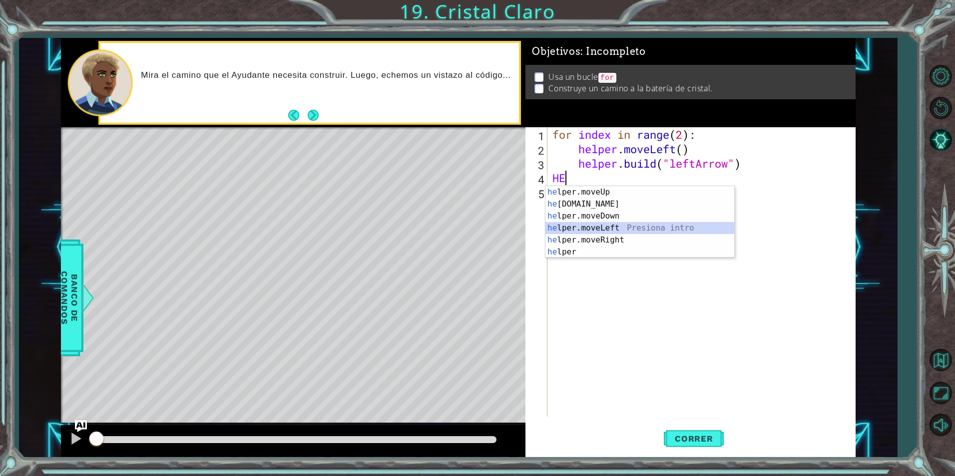
click at [581, 228] on div "he lper.moveUp Presiona intro he lper.build Presiona intro he lper.moveDown Pre…" at bounding box center [639, 234] width 189 height 96
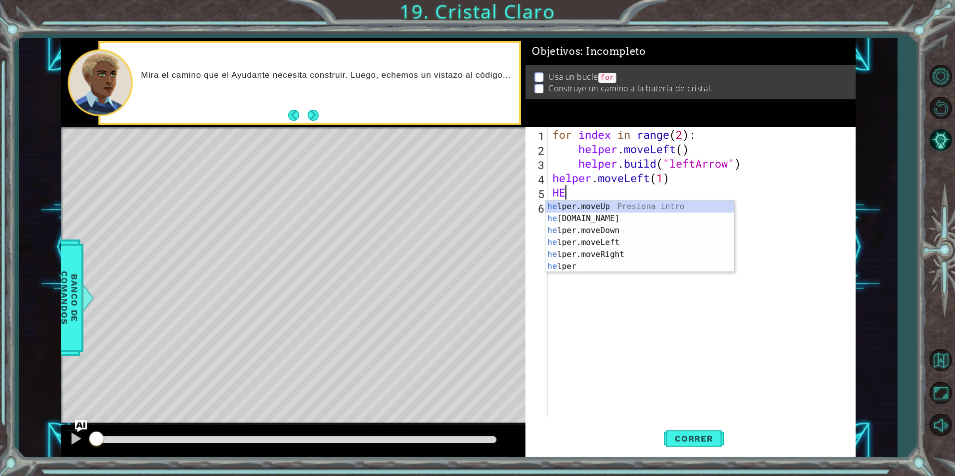
scroll to position [0, 5]
click at [612, 214] on div "he lper.moveUp Presiona intro he lper.build Presiona intro he lper.moveDown Pre…" at bounding box center [639, 249] width 189 height 96
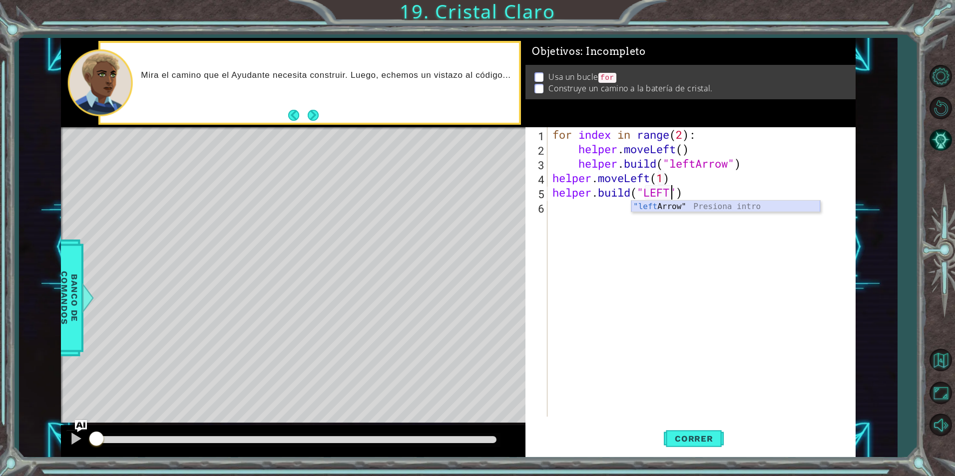
click at [662, 203] on div ""left Arrow" Presiona intro" at bounding box center [725, 219] width 189 height 36
type textarea "helper.build("leftArrow")"
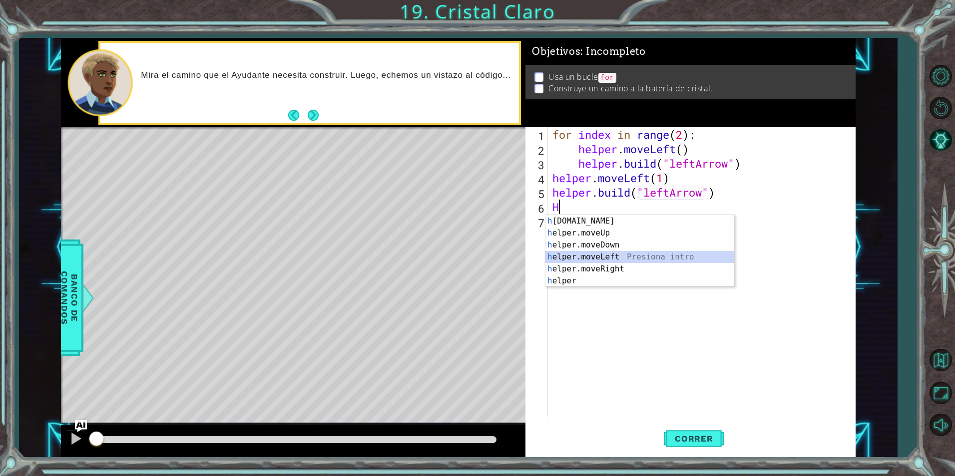
click at [598, 259] on div "h elper.build Presiona intro h elper.moveUp Presiona intro h elper.moveDown Pre…" at bounding box center [639, 263] width 189 height 96
type textarea "helper.moveLeft(1)"
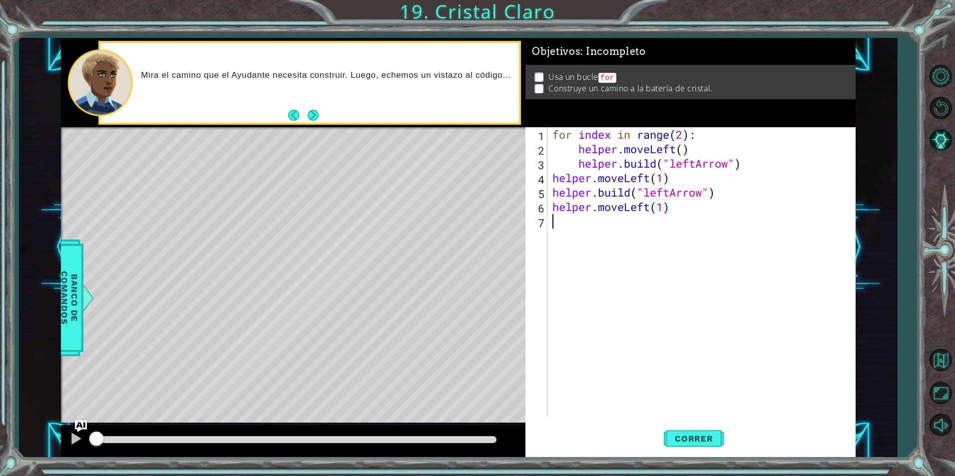
click at [621, 223] on div "for index in range ( 2 ) : helper . moveLeft ( ) helper . build ( "leftArrow" )…" at bounding box center [703, 286] width 307 height 319
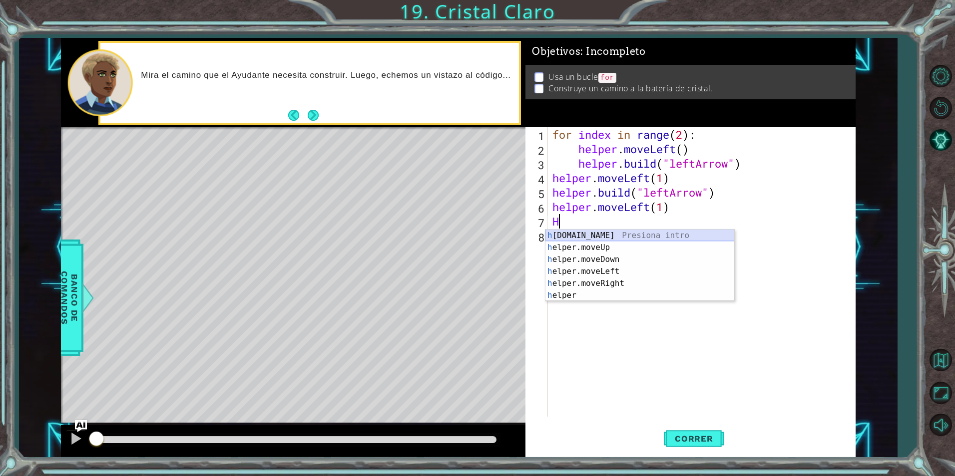
click at [594, 236] on div "h elper.build Presiona intro h elper.moveUp Presiona intro h elper.moveDown Pre…" at bounding box center [639, 278] width 189 height 96
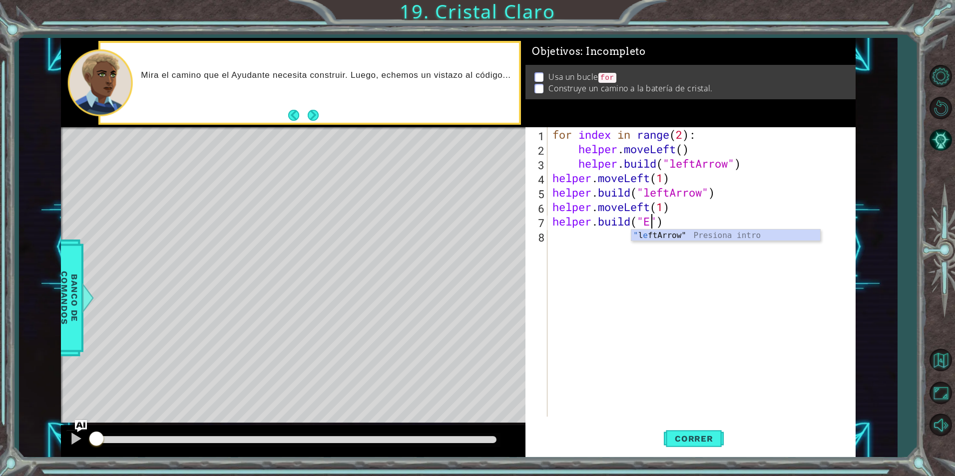
scroll to position [0, 5]
click at [704, 235] on div "" l ef tArrow" Presiona intro" at bounding box center [725, 248] width 189 height 36
type textarea "helper.build("leftArrow"")"
click at [702, 446] on button "Correr" at bounding box center [694, 438] width 60 height 33
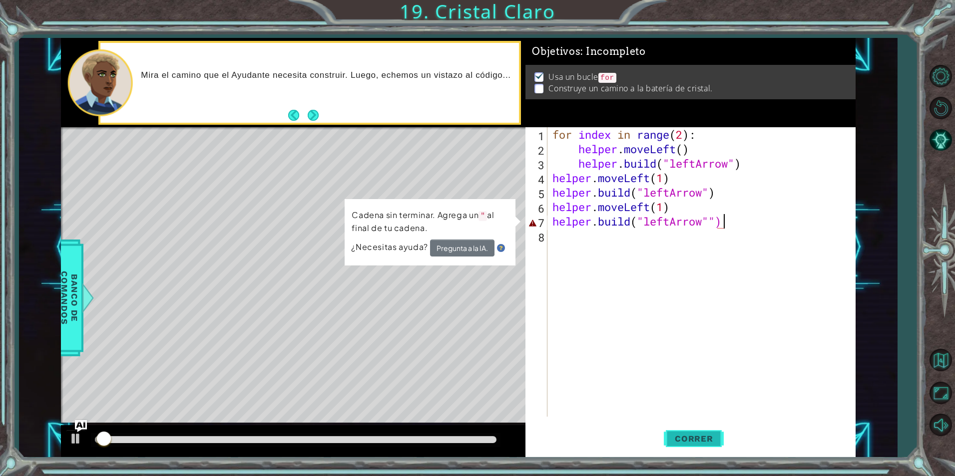
scroll to position [0, 0]
click at [719, 223] on div "for index in range ( 2 ) : helper . moveLeft ( ) helper . build ( "leftArrow" )…" at bounding box center [703, 286] width 307 height 319
type textarea "helper.build("leftArrow")"
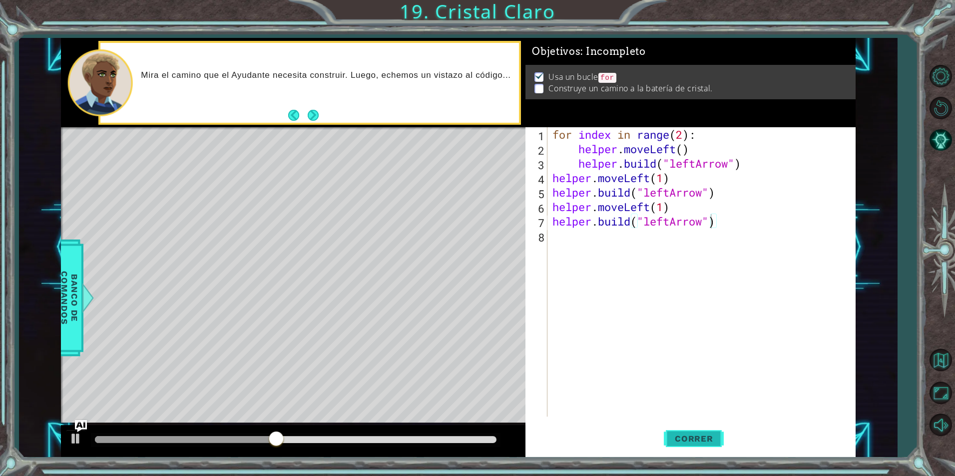
click at [690, 442] on span "Correr" at bounding box center [694, 439] width 58 height 10
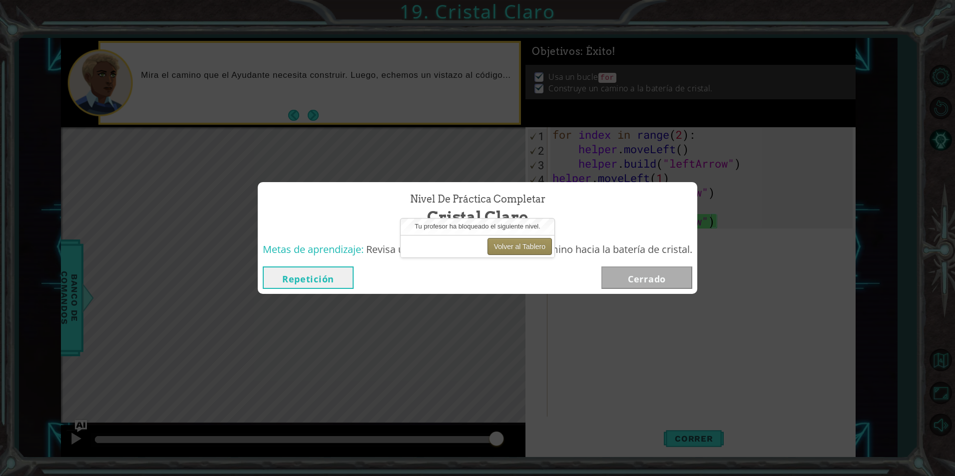
click at [500, 247] on button "Volver al Tablero" at bounding box center [519, 246] width 64 height 17
click at [506, 245] on button "Volver al Tablero" at bounding box center [519, 246] width 64 height 17
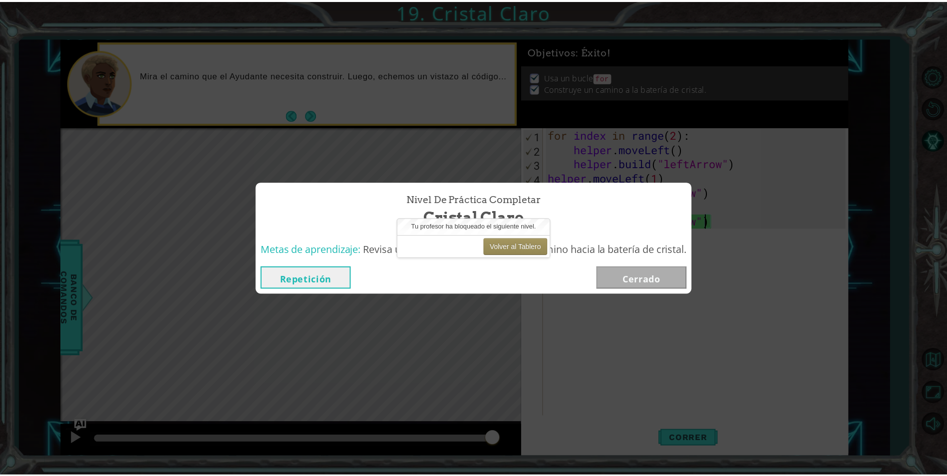
scroll to position [0, 7]
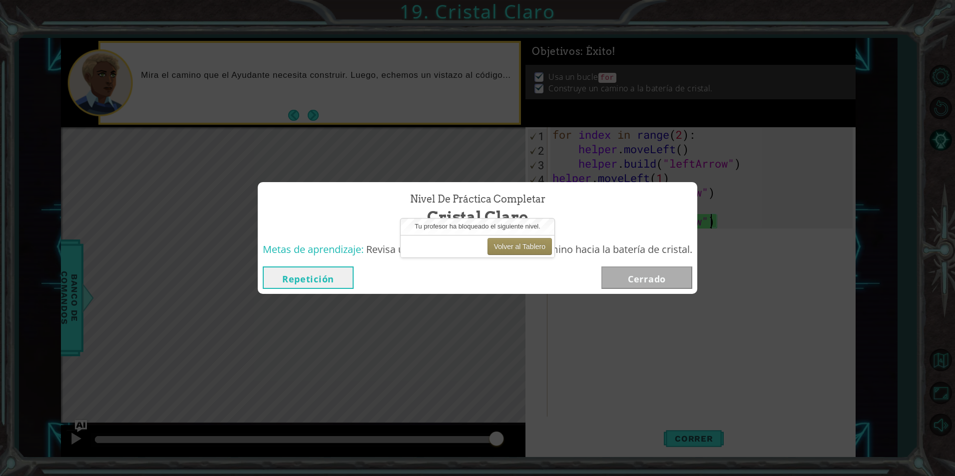
click at [136, 309] on div "Nivel de Práctica Completar Cristal Claro Metas de aprendizaje: Revisa un bucle…" at bounding box center [477, 238] width 955 height 476
click at [322, 270] on button "Repetición" at bounding box center [308, 278] width 91 height 22
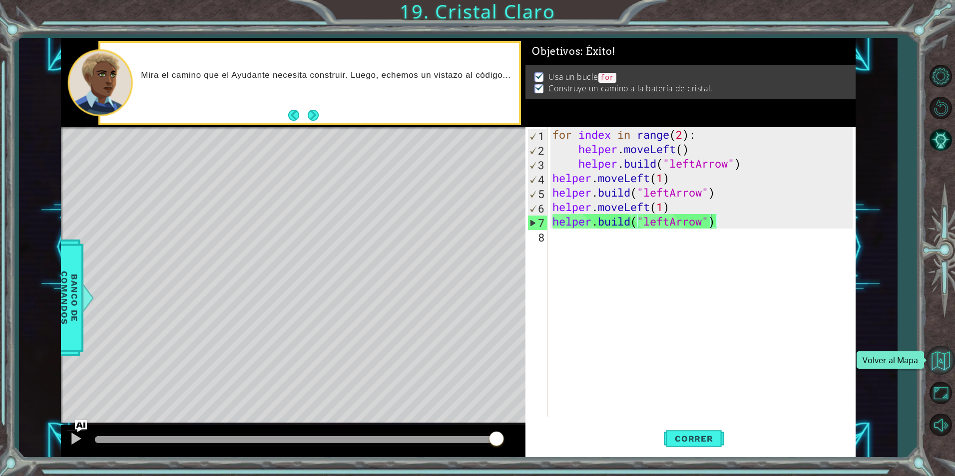
click at [932, 364] on button "Volver al Mapa" at bounding box center [940, 360] width 29 height 29
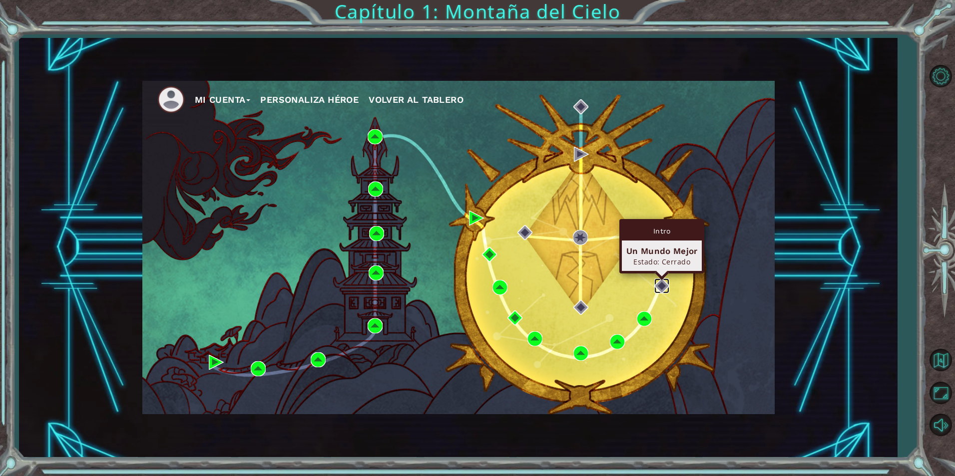
click at [665, 284] on img at bounding box center [661, 286] width 15 height 15
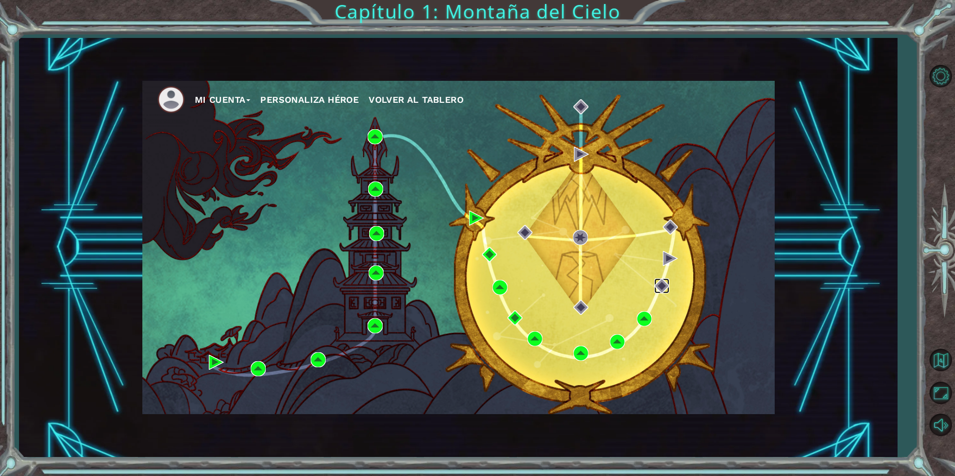
click at [665, 284] on img at bounding box center [661, 286] width 15 height 15
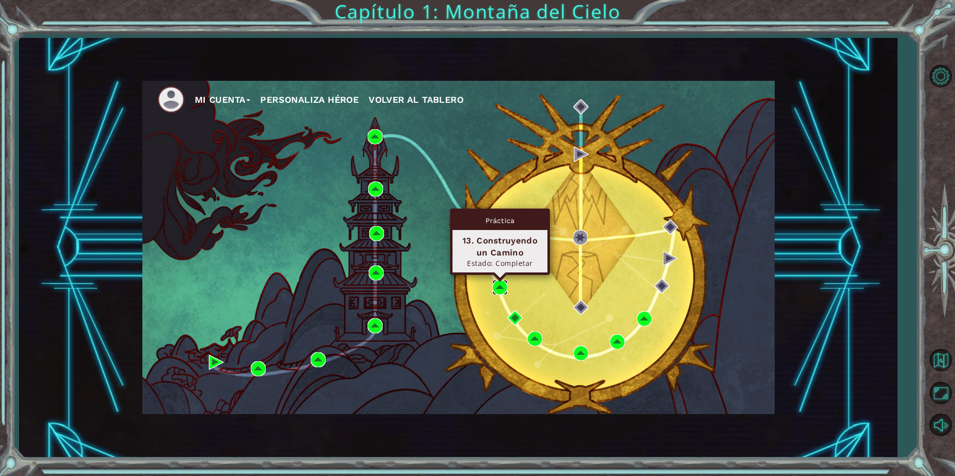
click at [497, 291] on img at bounding box center [499, 287] width 15 height 15
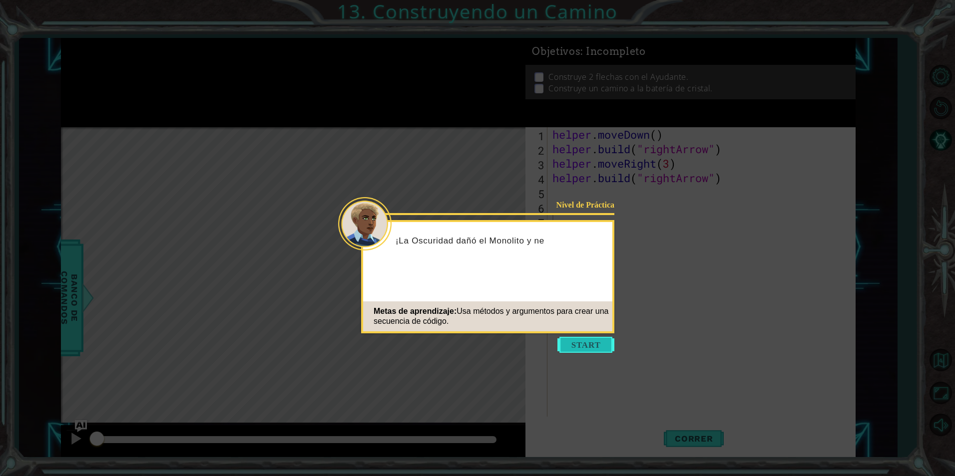
click at [609, 345] on button "Start" at bounding box center [585, 345] width 57 height 16
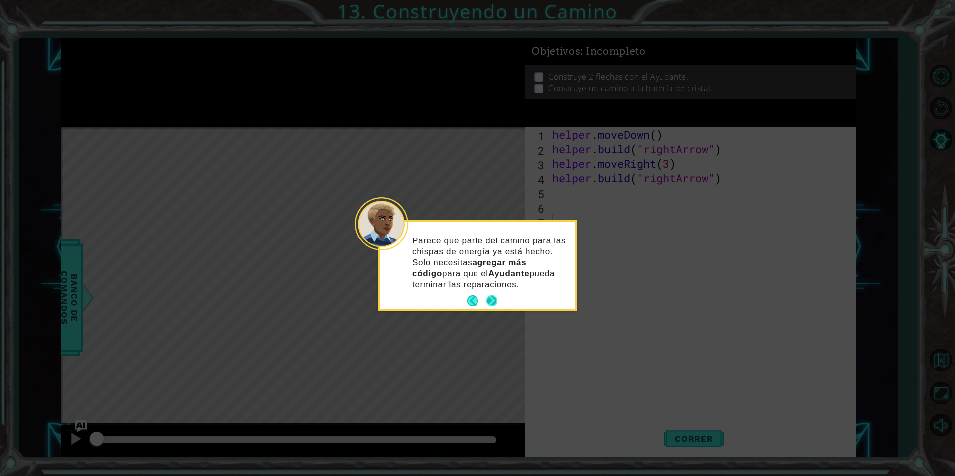
click at [492, 296] on button "Next" at bounding box center [491, 301] width 11 height 11
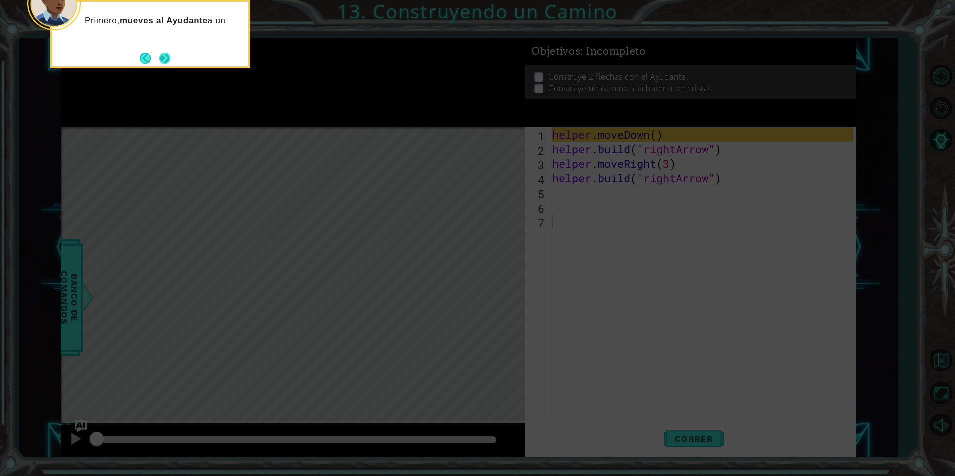
click at [163, 59] on button "Next" at bounding box center [164, 58] width 11 height 11
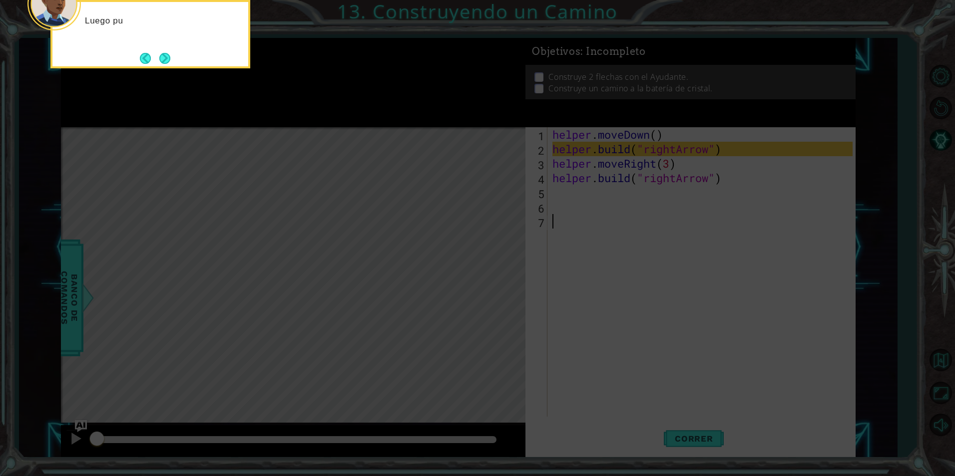
click at [163, 59] on button "Next" at bounding box center [164, 58] width 11 height 11
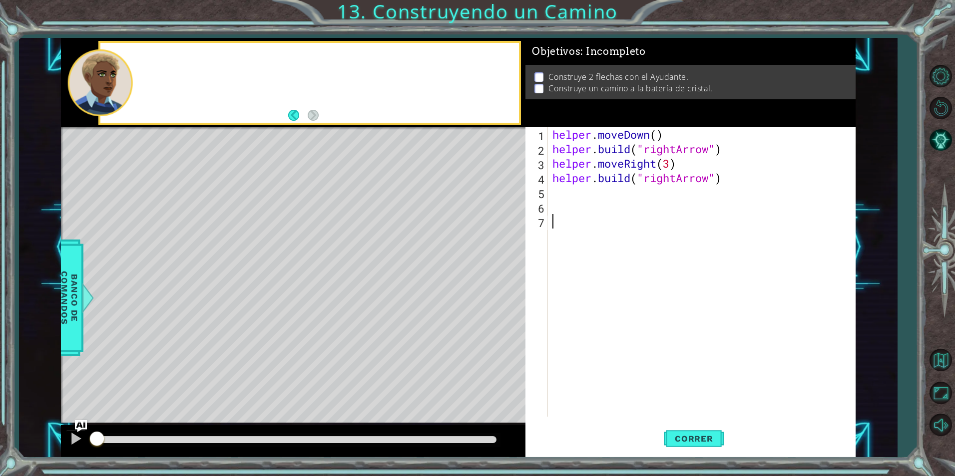
click at [163, 59] on div at bounding box center [309, 83] width 418 height 80
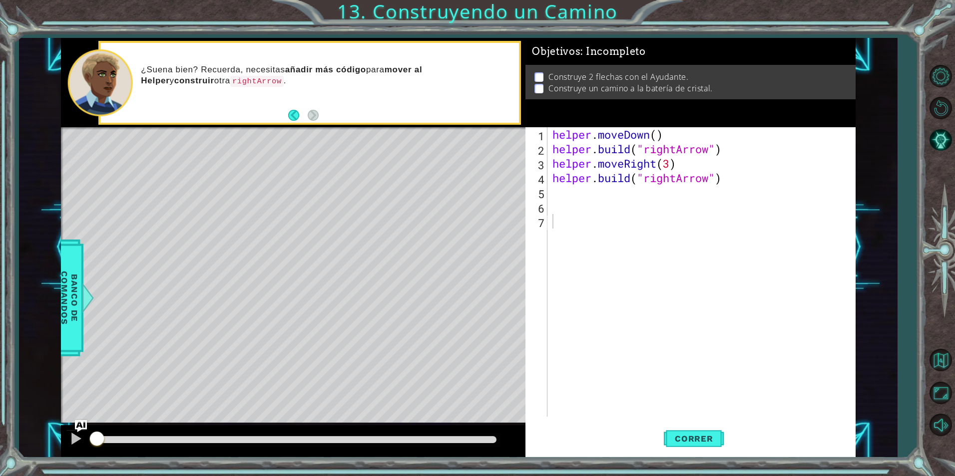
click at [288, 115] on div "¿Suena bien? Recuerda, necesitas añadir más código para mover al Helper y const…" at bounding box center [309, 83] width 418 height 80
click at [289, 115] on button "Back" at bounding box center [297, 115] width 19 height 11
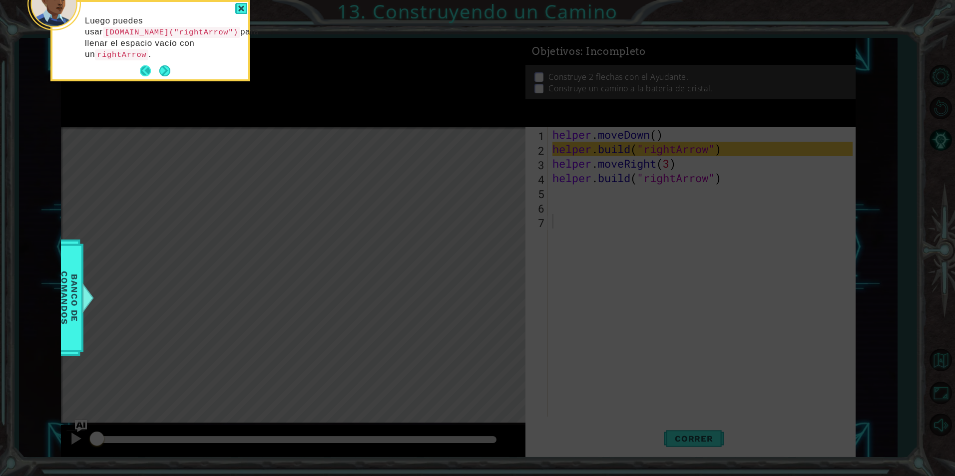
click at [144, 69] on button "Back" at bounding box center [149, 70] width 19 height 11
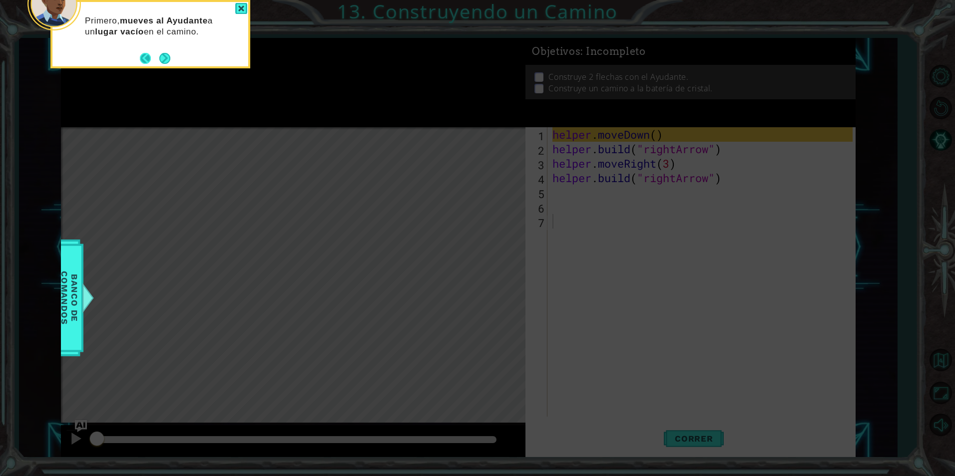
click at [150, 62] on button "Back" at bounding box center [149, 58] width 19 height 11
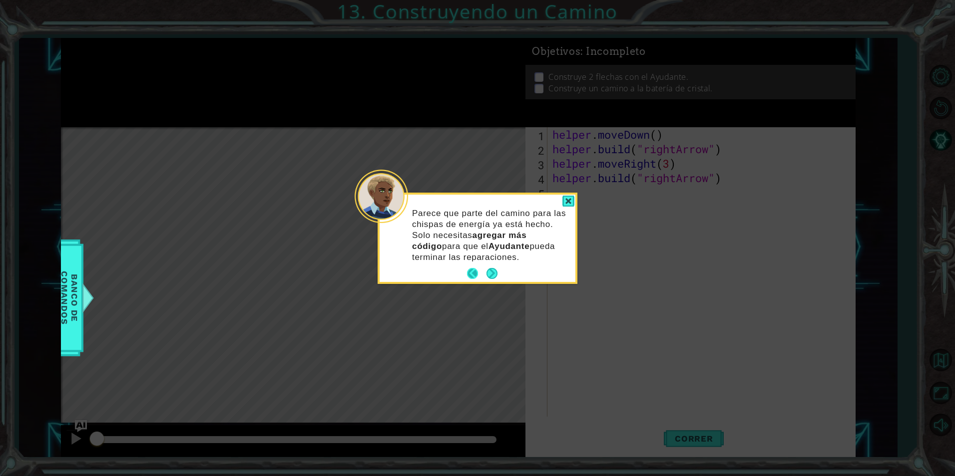
click at [468, 271] on button "Back" at bounding box center [476, 273] width 19 height 11
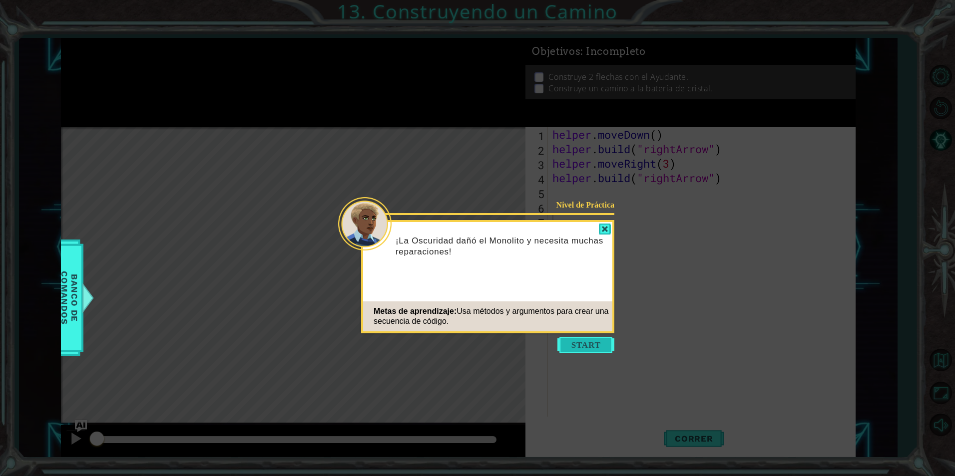
click at [592, 349] on button "Start" at bounding box center [585, 345] width 57 height 16
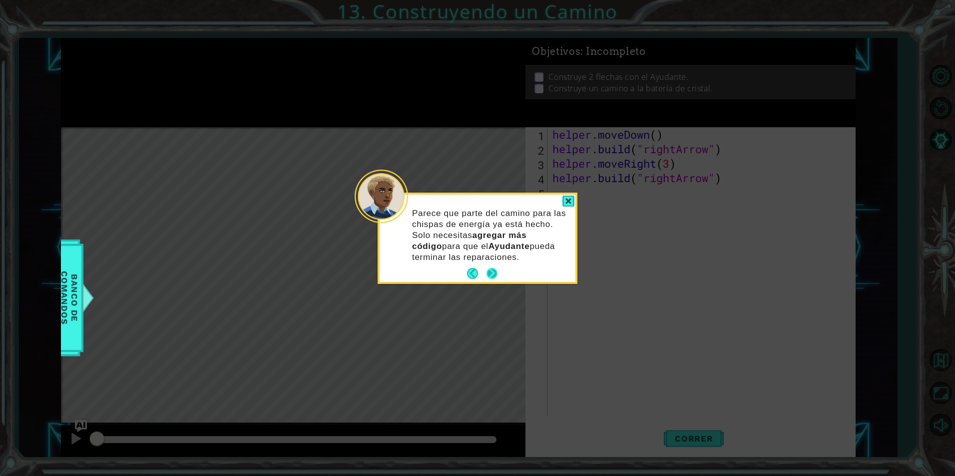
click at [491, 272] on button "Next" at bounding box center [491, 273] width 11 height 11
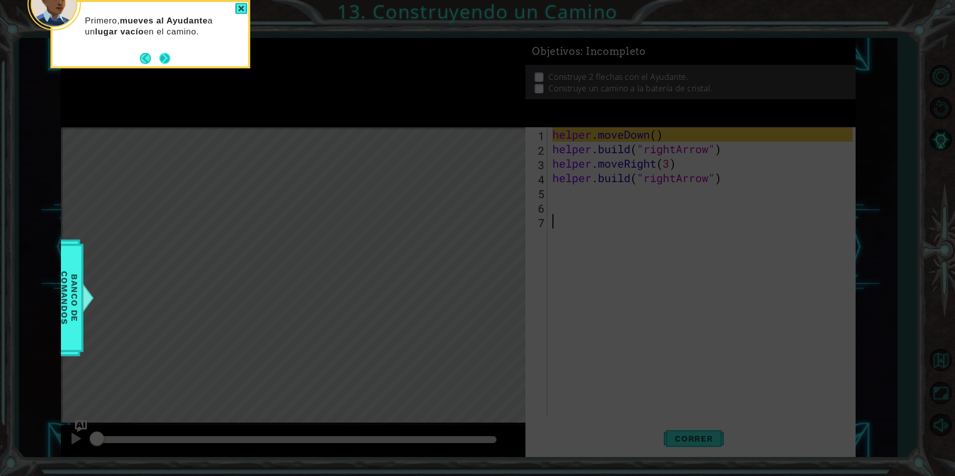
click at [161, 56] on button "Next" at bounding box center [164, 58] width 18 height 18
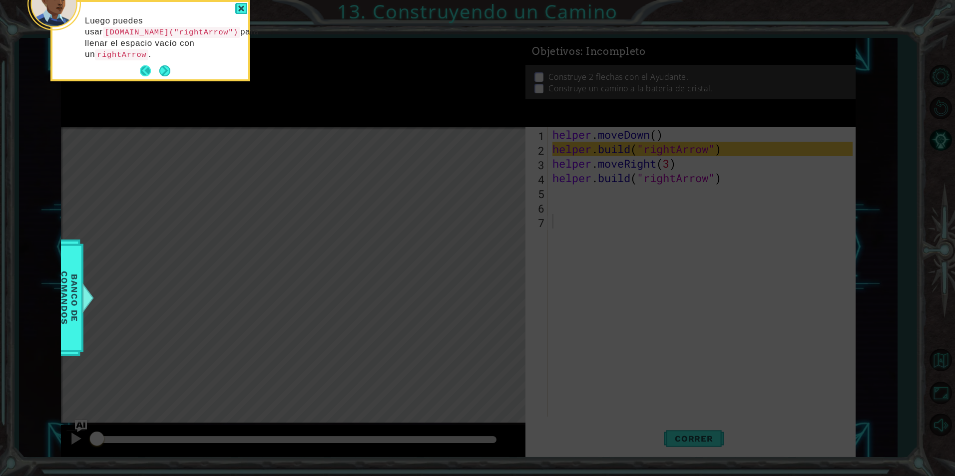
click at [154, 66] on button "Back" at bounding box center [149, 70] width 19 height 11
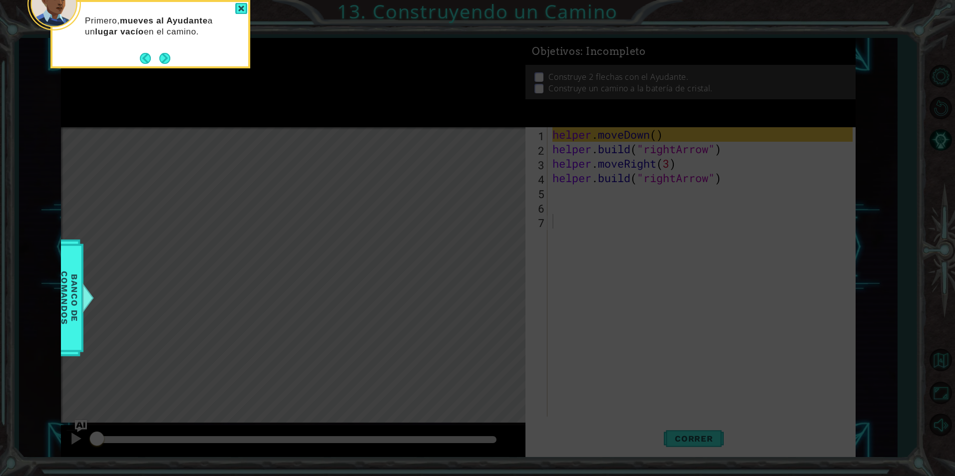
click at [174, 59] on div "Primero, mueves al Ayudante a un lugar vacío en el camino." at bounding box center [150, 34] width 200 height 68
click at [166, 61] on button "Next" at bounding box center [164, 58] width 11 height 11
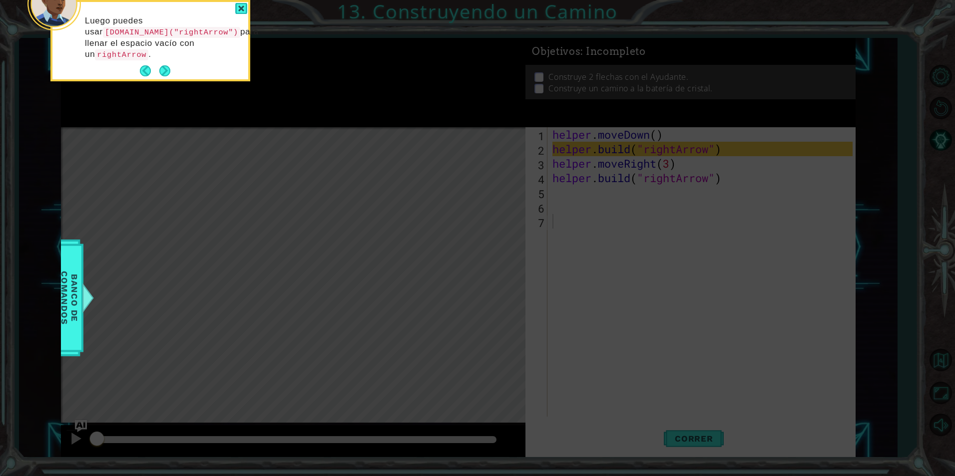
click at [166, 61] on div "Luego puedes usar helper.build("rightArrow") para llenar el espacio vacío con u…" at bounding box center [150, 42] width 196 height 73
click at [165, 65] on button "Next" at bounding box center [164, 70] width 11 height 11
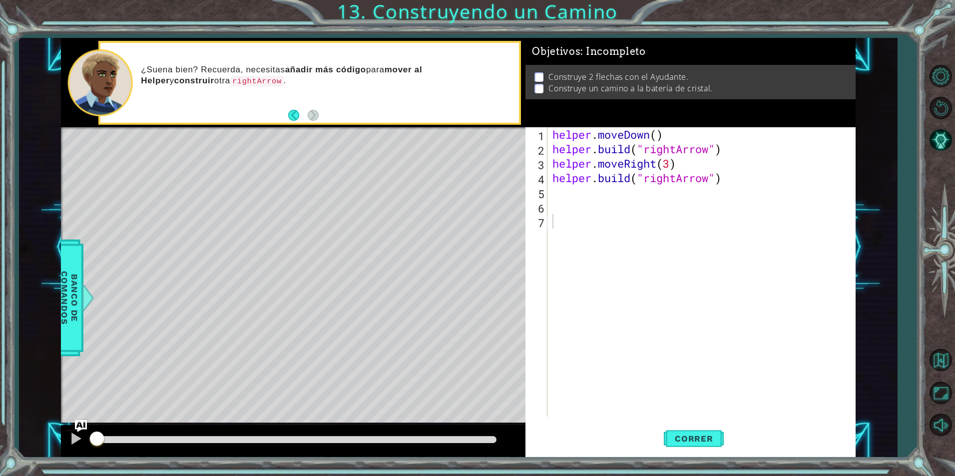
click at [160, 65] on div "¿Suena bien? Recuerda, necesitas añadir más código para mover al Helper y const…" at bounding box center [326, 82] width 385 height 47
click at [705, 437] on span "Correr" at bounding box center [694, 439] width 58 height 10
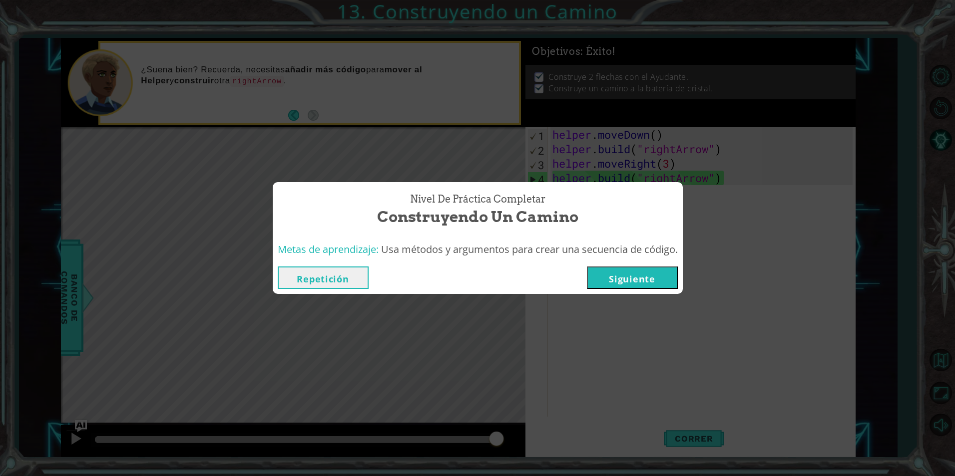
click at [674, 280] on button "Siguiente" at bounding box center [632, 278] width 91 height 22
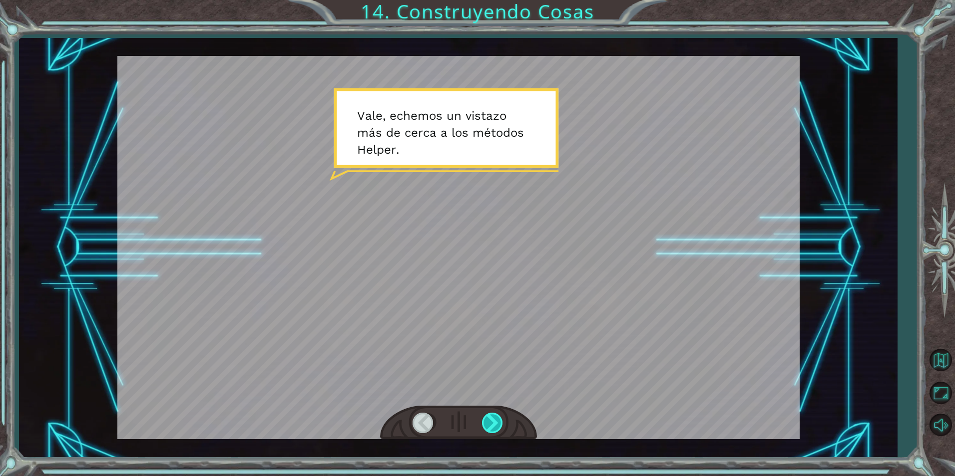
click at [497, 429] on div at bounding box center [493, 423] width 22 height 20
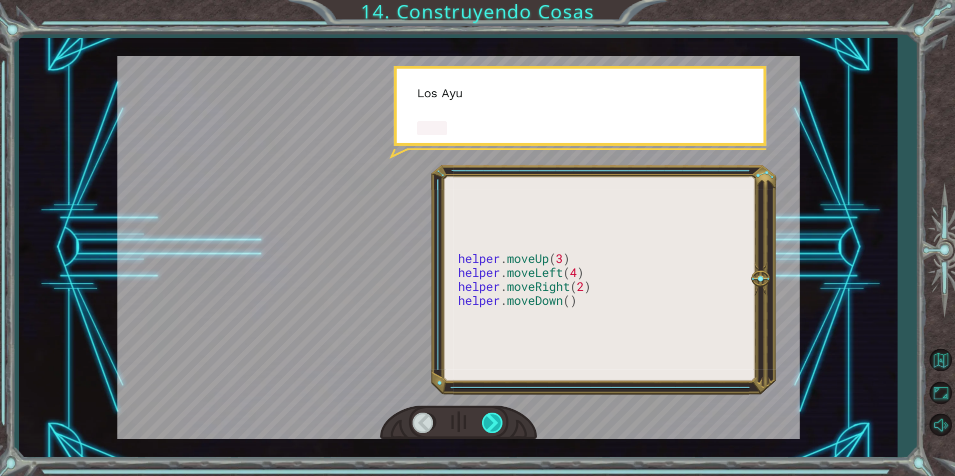
click at [497, 429] on div at bounding box center [493, 423] width 22 height 20
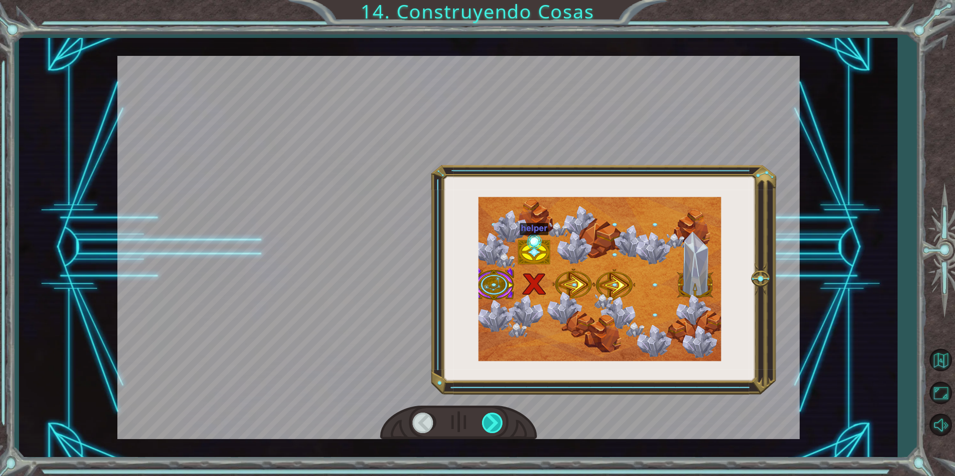
click at [497, 429] on div at bounding box center [493, 423] width 22 height 20
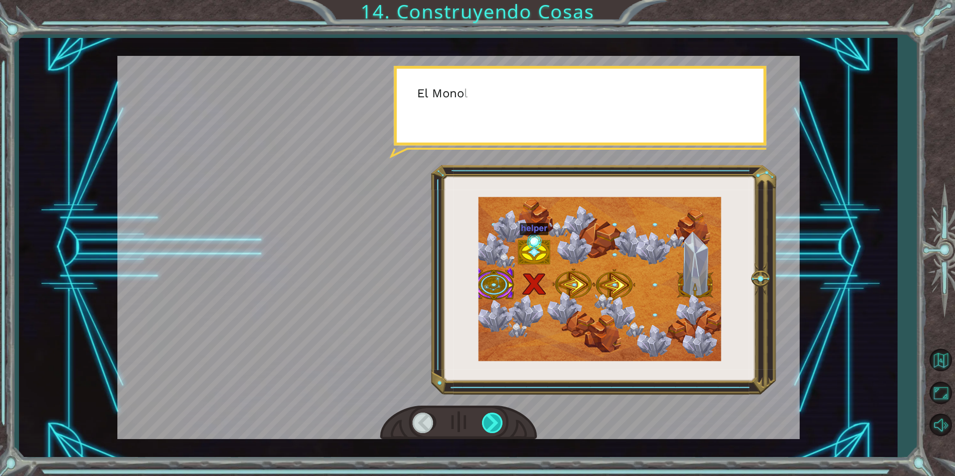
click at [497, 429] on div at bounding box center [493, 423] width 22 height 20
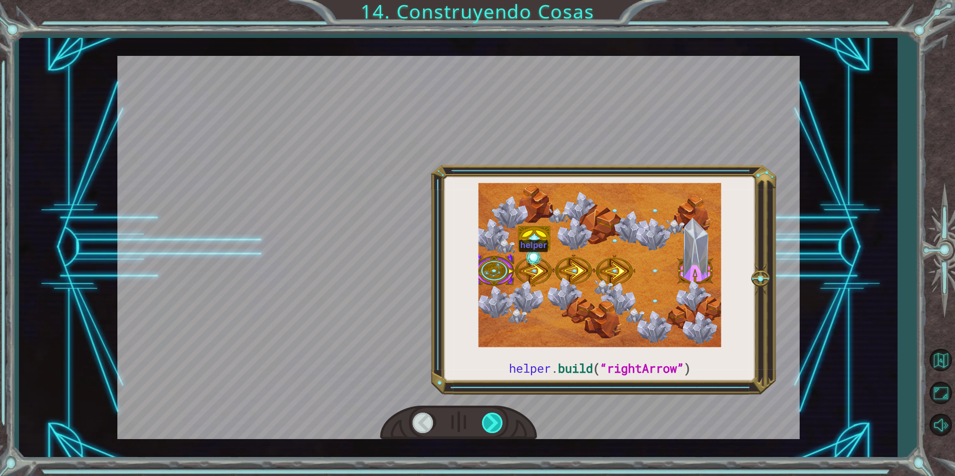
click at [497, 429] on div at bounding box center [493, 423] width 22 height 20
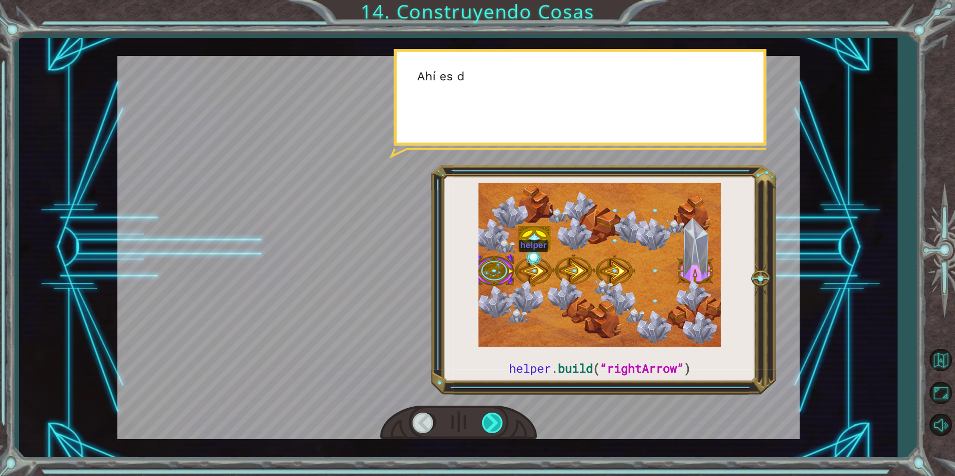
click at [497, 429] on div at bounding box center [493, 423] width 22 height 20
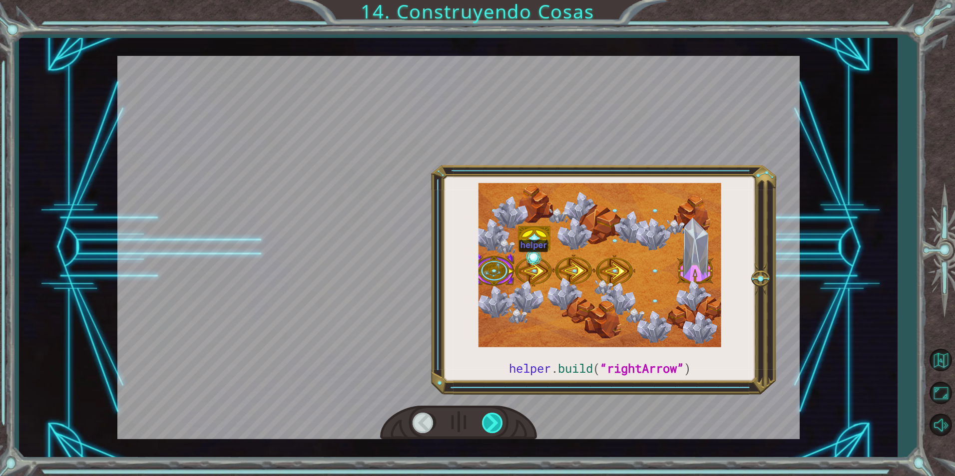
click at [497, 429] on div at bounding box center [493, 423] width 22 height 20
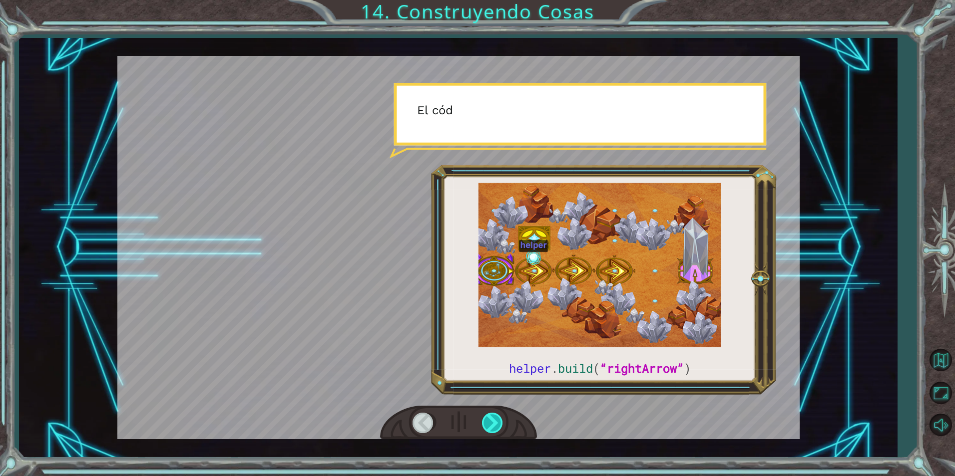
click at [497, 429] on div at bounding box center [493, 423] width 22 height 20
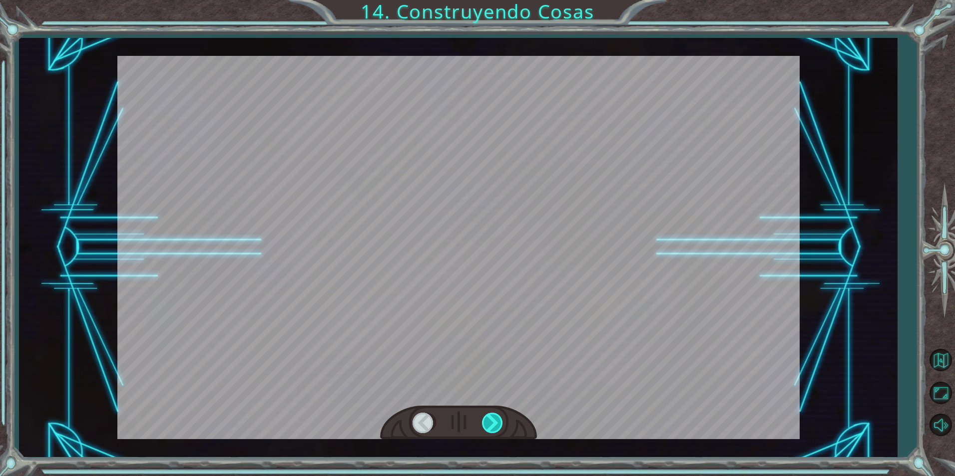
click at [497, 429] on div at bounding box center [493, 423] width 22 height 20
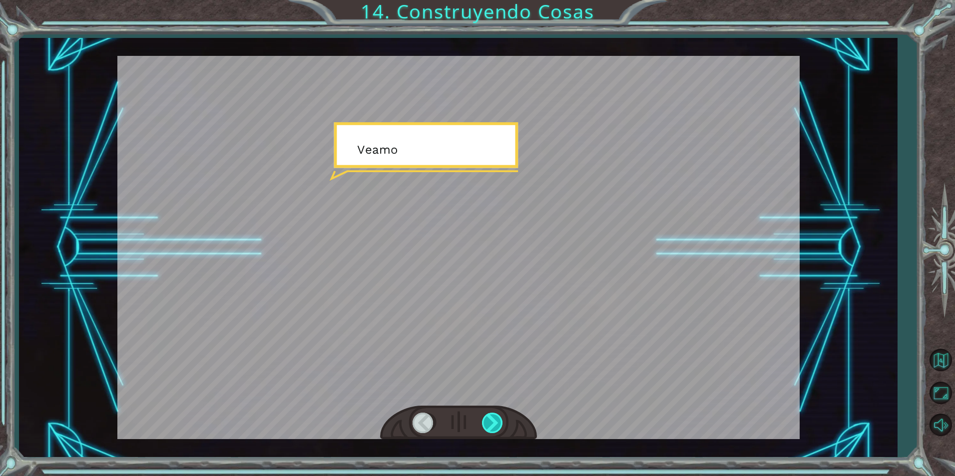
click at [497, 429] on div at bounding box center [493, 423] width 22 height 20
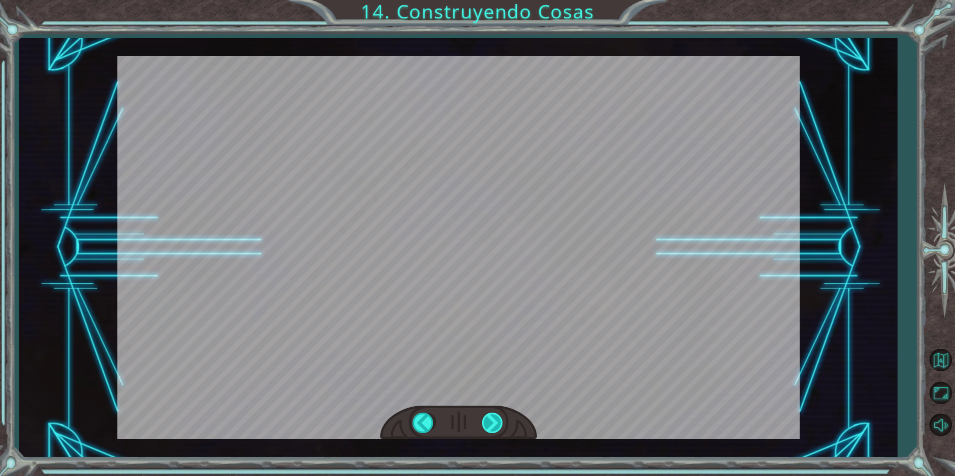
click at [497, 0] on div "helper . build ( “rightArrow” ) V a l e , e c h e m o s u n v i s t a z o m á s…" at bounding box center [477, 0] width 955 height 0
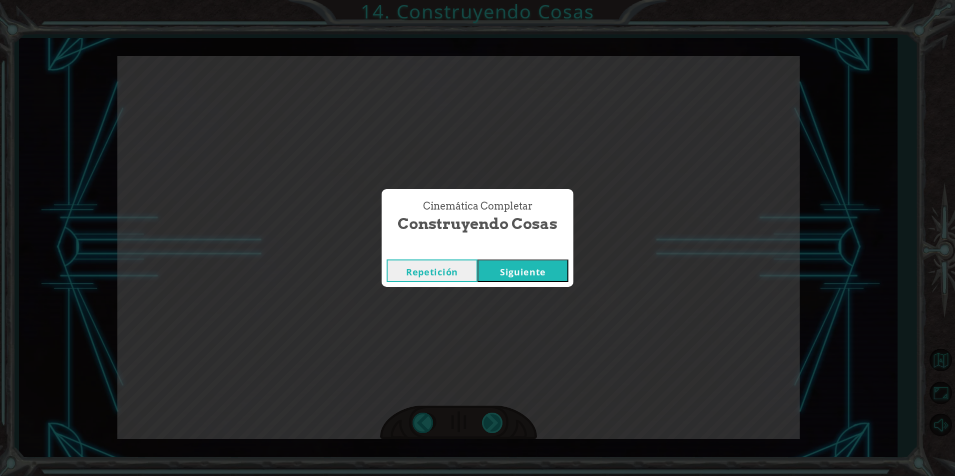
click at [497, 429] on div "Cinemática Completar Construyendo Cosas Repetición Siguiente" at bounding box center [477, 238] width 955 height 476
click at [559, 265] on button "Siguiente" at bounding box center [522, 271] width 91 height 22
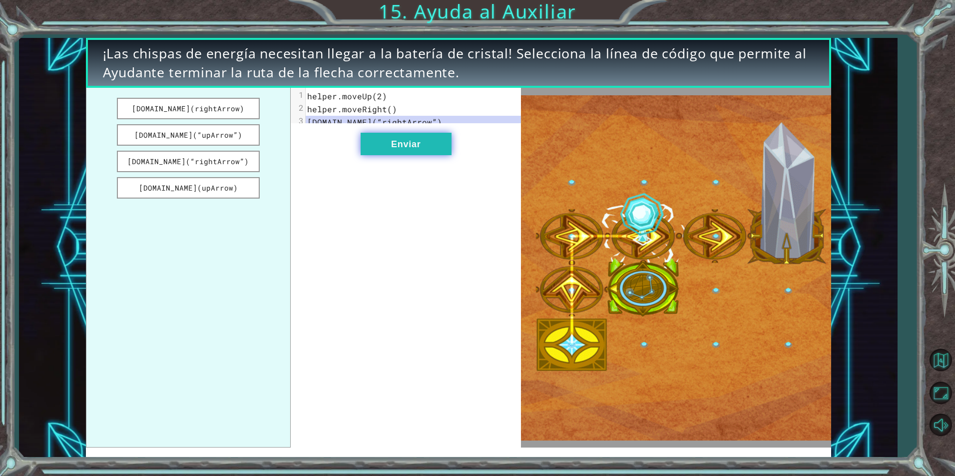
click at [419, 147] on button "Enviar" at bounding box center [406, 144] width 91 height 22
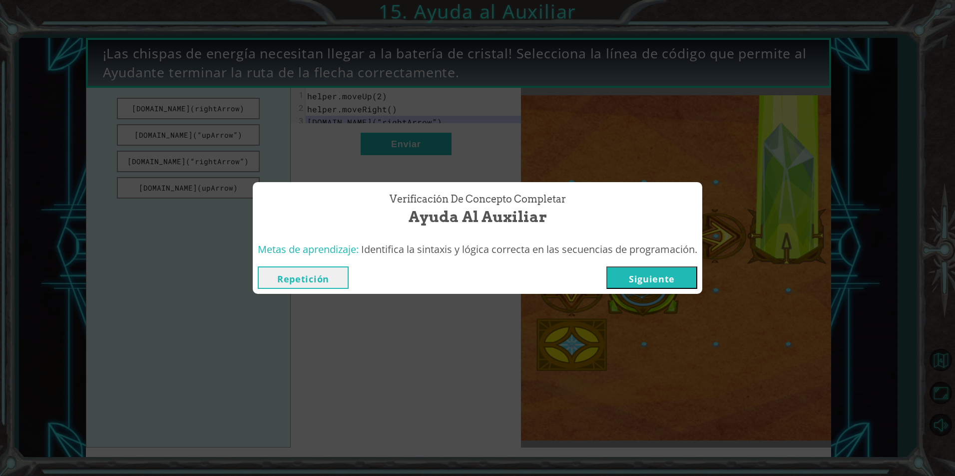
click at [637, 275] on button "Siguiente" at bounding box center [651, 278] width 91 height 22
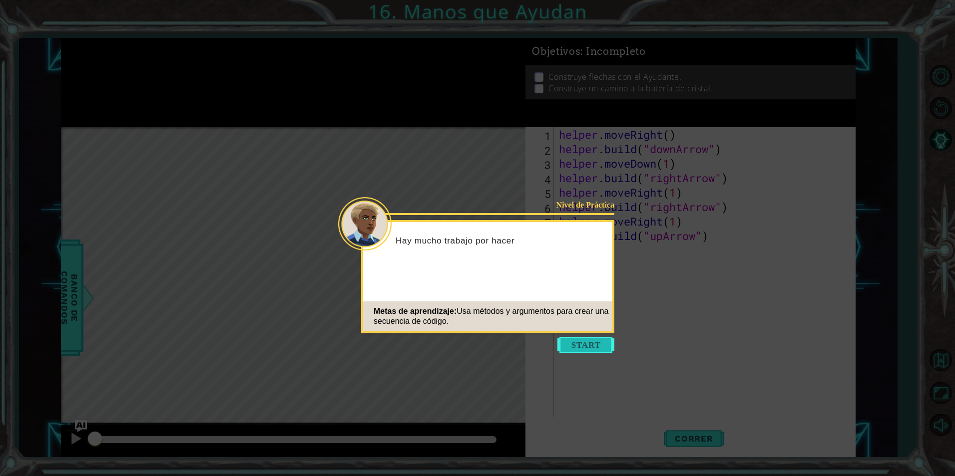
click at [585, 343] on button "Start" at bounding box center [585, 345] width 57 height 16
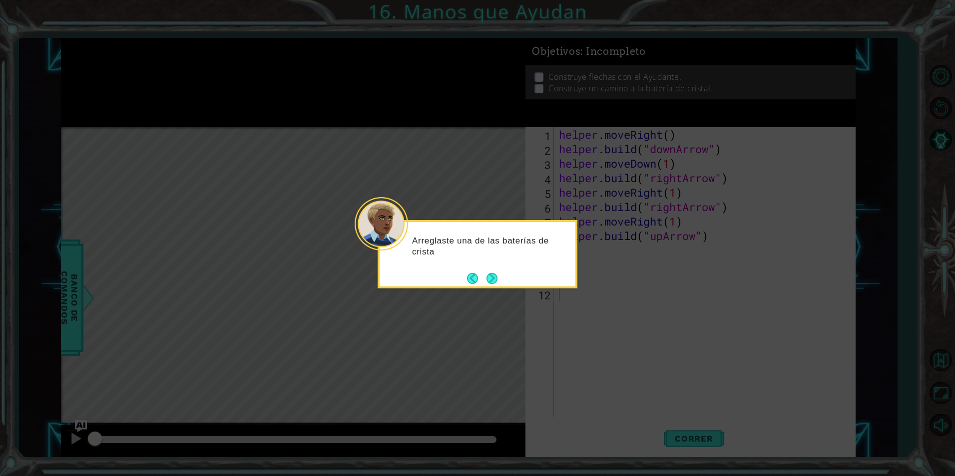
click at [508, 283] on div "Arreglaste una de las baterías de crista" at bounding box center [478, 254] width 200 height 68
click at [491, 279] on button "Next" at bounding box center [491, 278] width 11 height 11
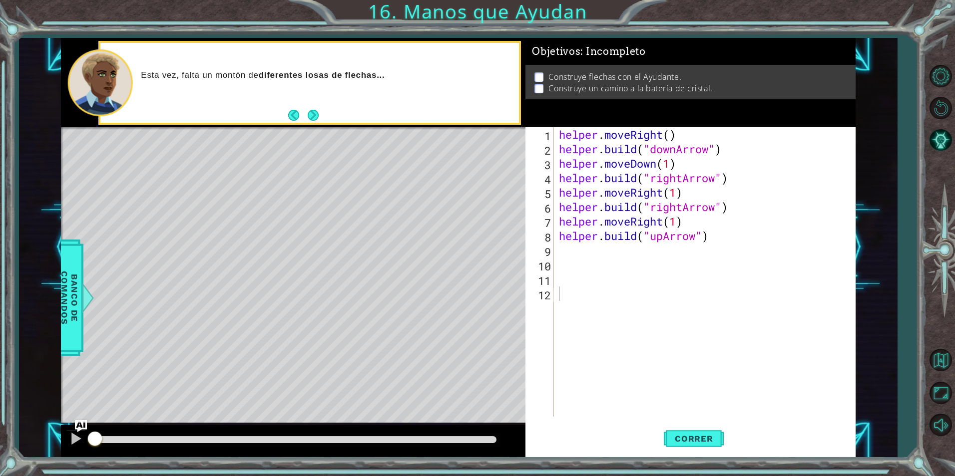
click at [292, 108] on div "Esta vez, falta un montón de diferentes losas de flechas..." at bounding box center [309, 83] width 418 height 80
click at [293, 114] on button "Back" at bounding box center [297, 115] width 19 height 11
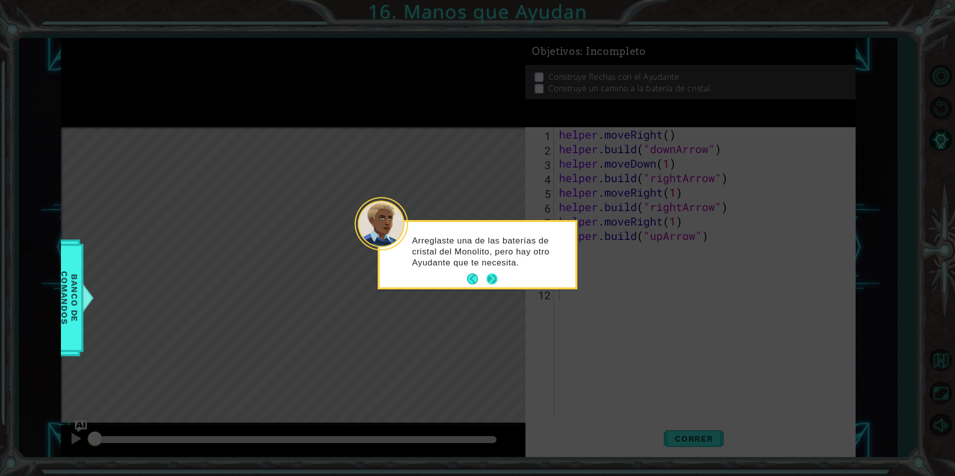
click at [492, 274] on button "Next" at bounding box center [491, 279] width 11 height 11
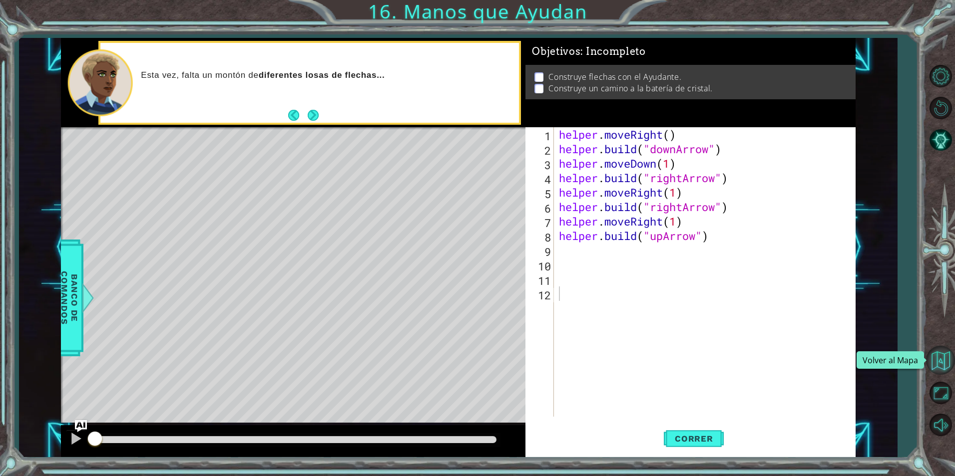
click at [947, 356] on button "Volver al Mapa" at bounding box center [940, 360] width 29 height 29
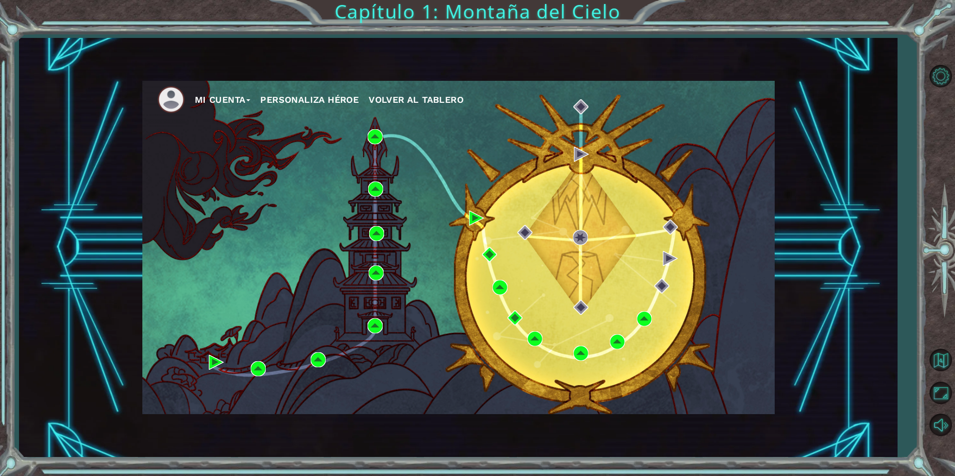
click at [196, 91] on ul "Mi Cuenta Personaliza Héroe Volver al Tablero" at bounding box center [465, 99] width 617 height 27
click at [226, 93] on button "Mi Cuenta" at bounding box center [223, 99] width 56 height 15
click at [243, 136] on button "Cerrar Sesión" at bounding box center [232, 136] width 61 height 11
